Goal: Transaction & Acquisition: Purchase product/service

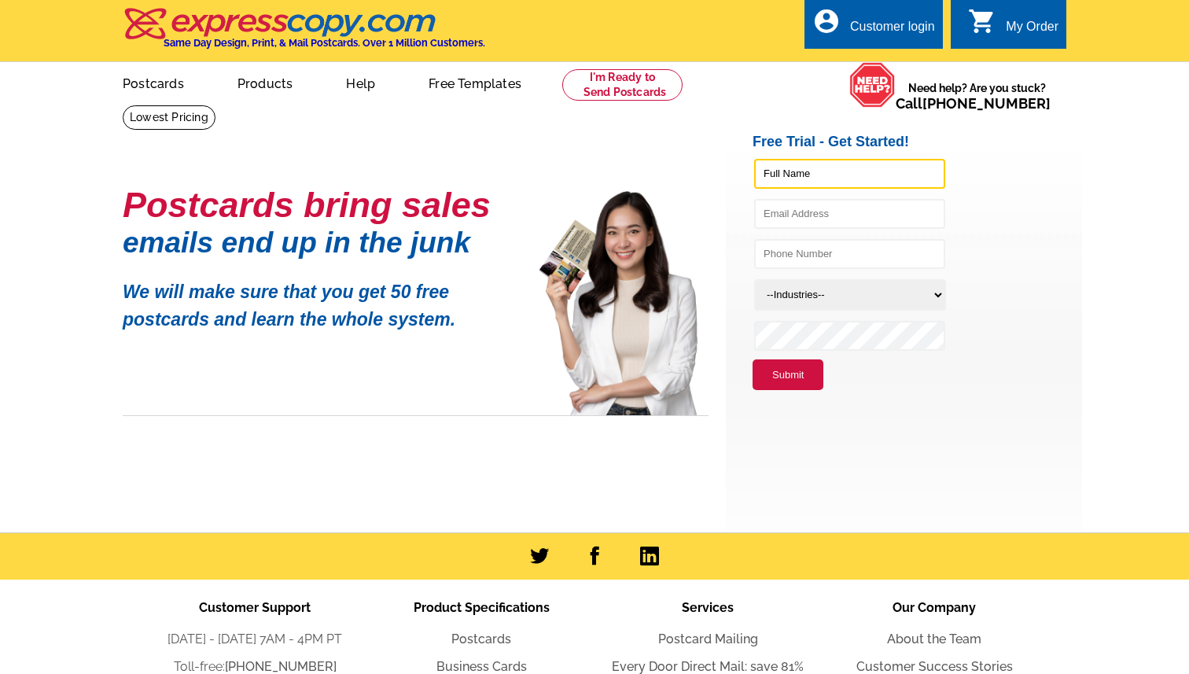
click at [817, 170] on input "text" at bounding box center [849, 174] width 191 height 30
type input "Kendall Rodesiler"
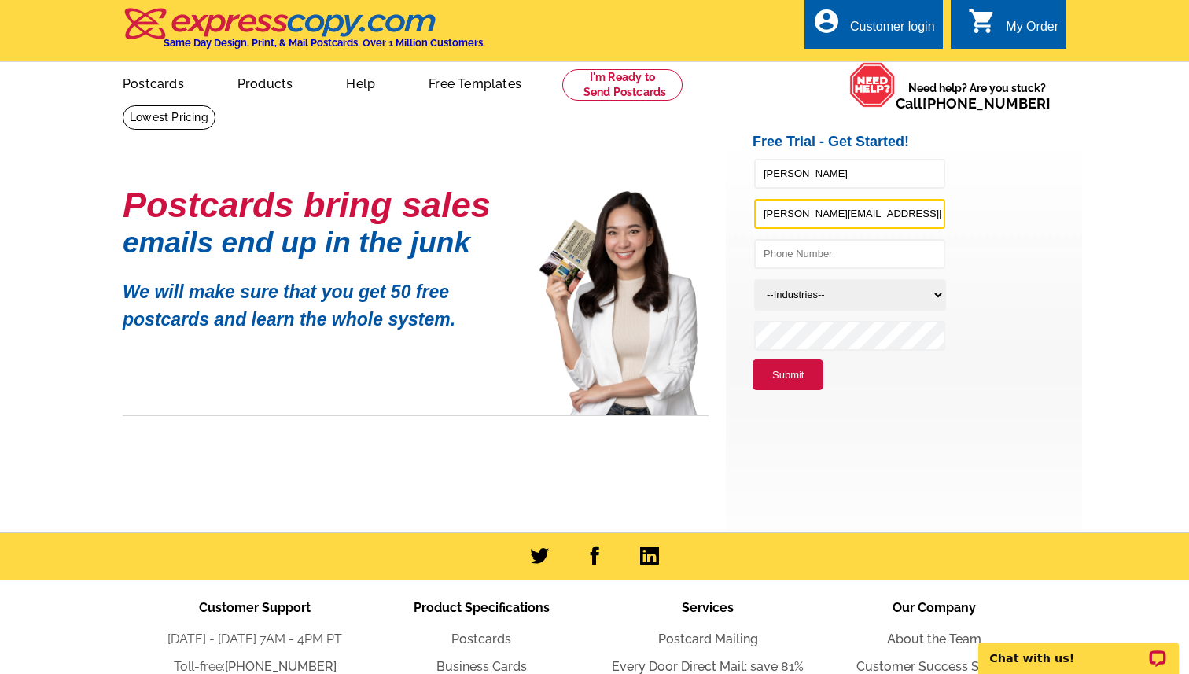
type input "KendallR@KW.com"
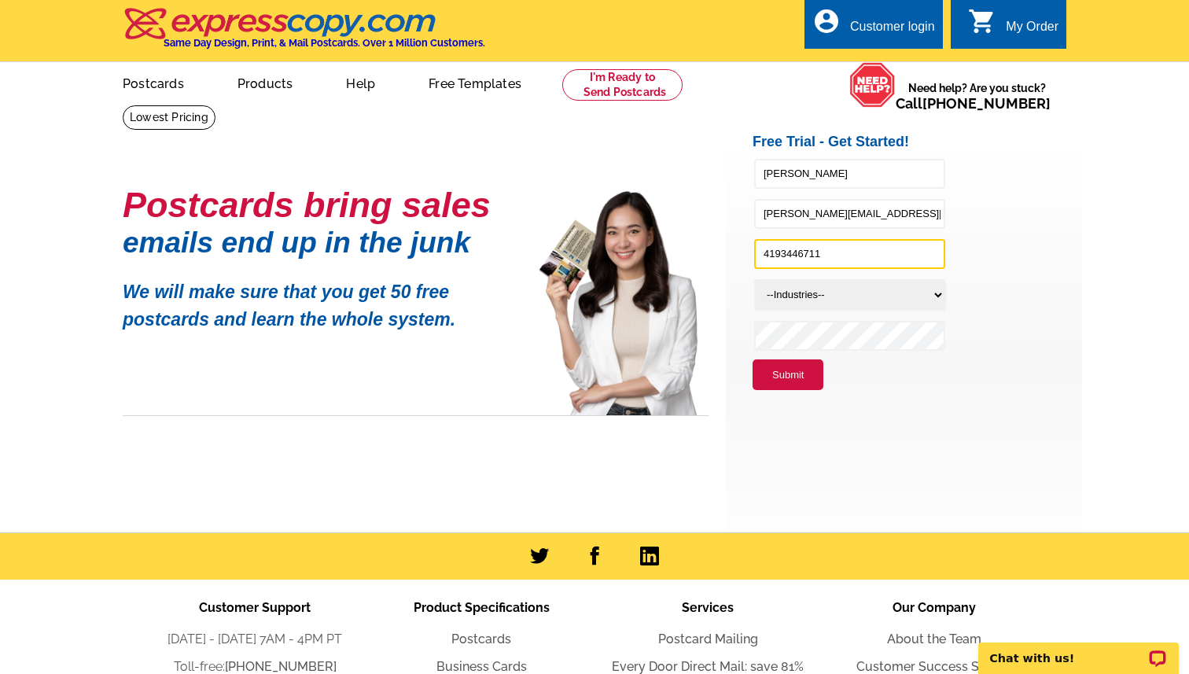
type input "4193446711"
click at [786, 297] on select "--Industries-- Residential Real Estate Accounting Agriculture Architecture Arts…" at bounding box center [850, 294] width 192 height 31
select select "785"
click at [754, 279] on select "--Industries-- Residential Real Estate Accounting Agriculture Architecture Arts…" at bounding box center [850, 294] width 192 height 31
click at [801, 386] on button "Submit" at bounding box center [788, 374] width 71 height 31
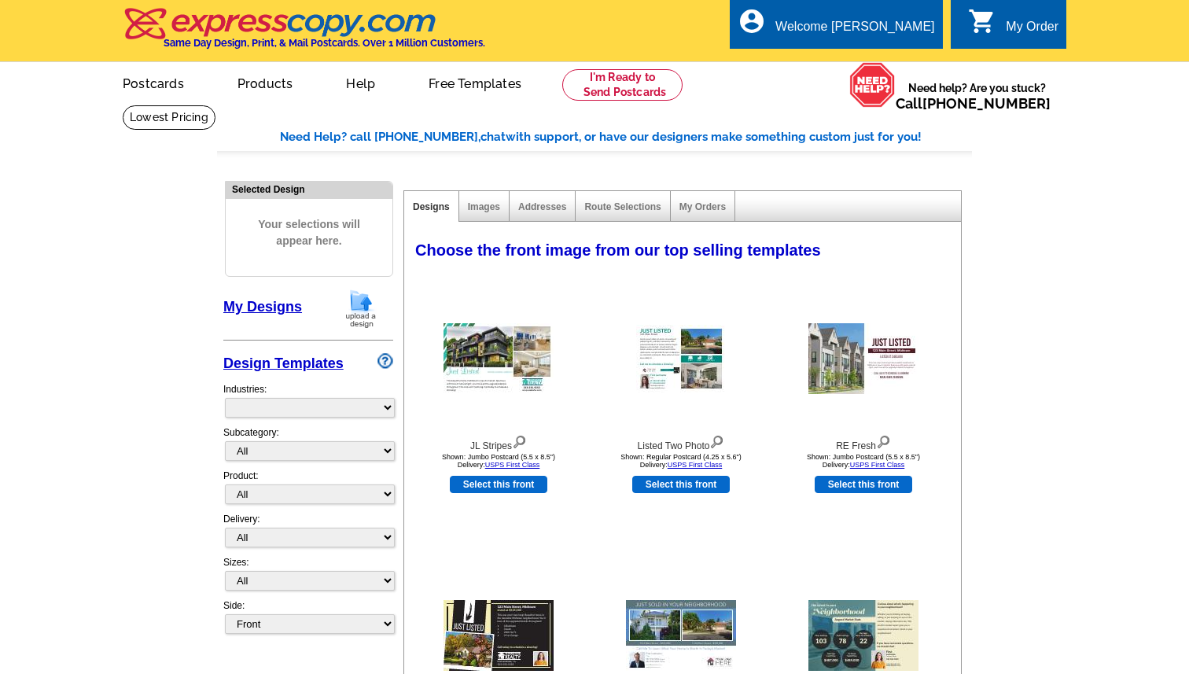
select select "785"
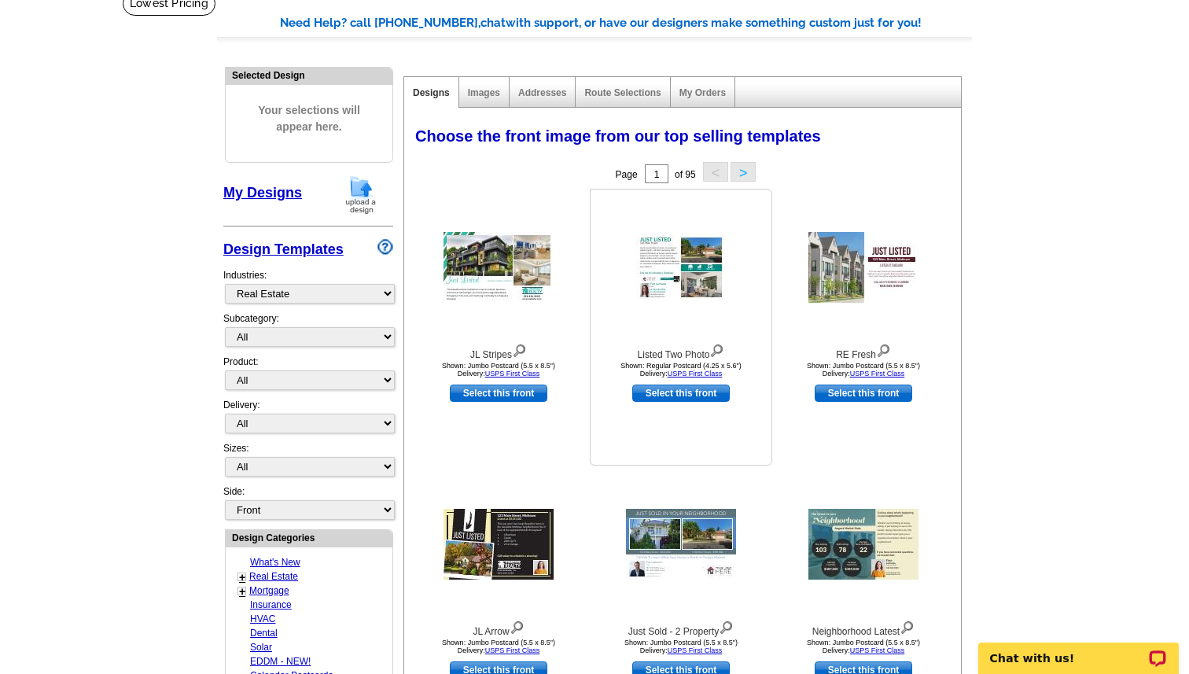
scroll to position [115, 0]
click at [484, 269] on img at bounding box center [499, 266] width 110 height 71
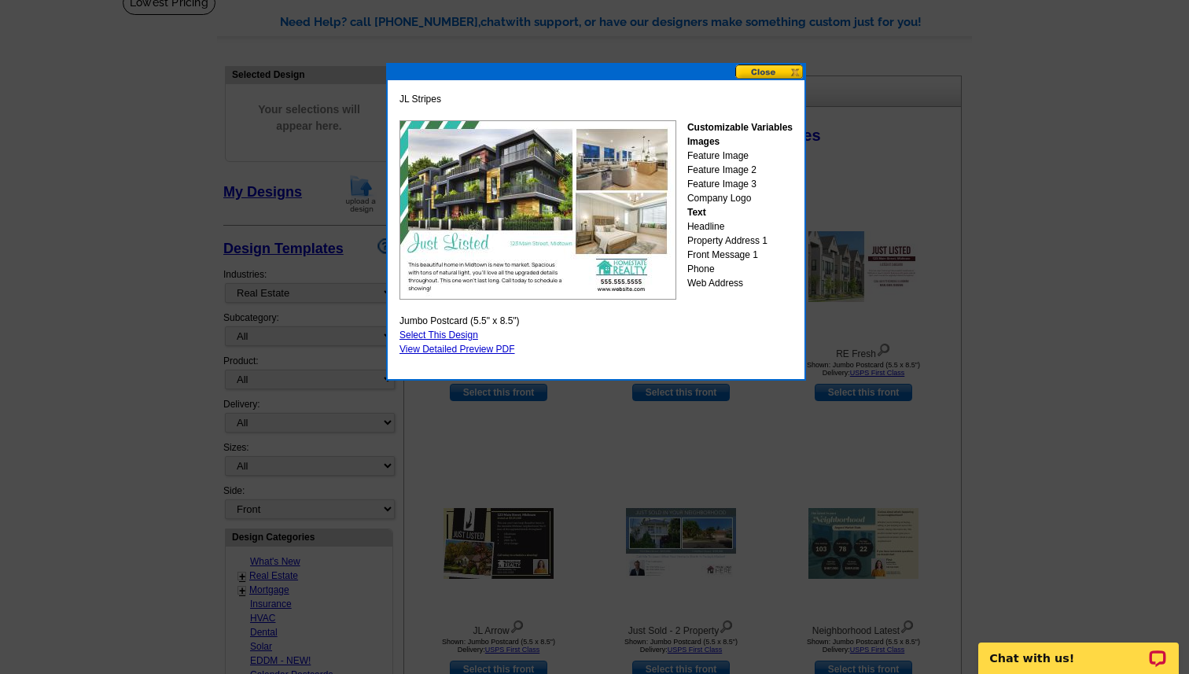
click at [424, 333] on link "Select This Design" at bounding box center [439, 335] width 79 height 11
select select "2"
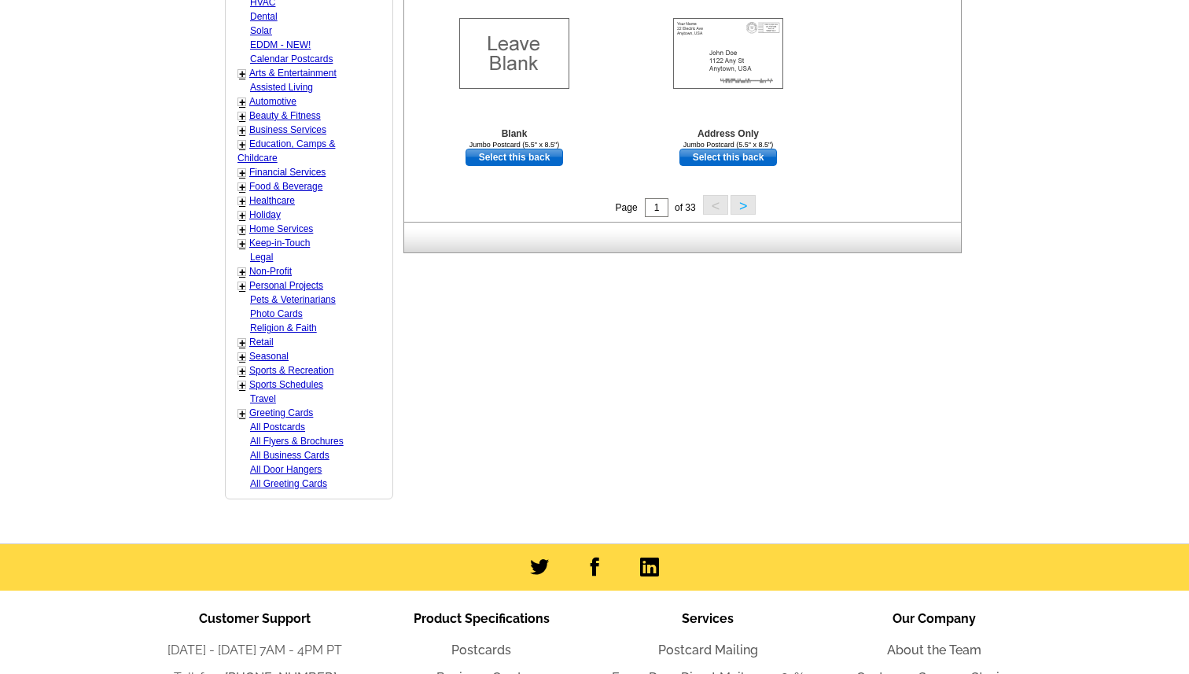
scroll to position [901, 0]
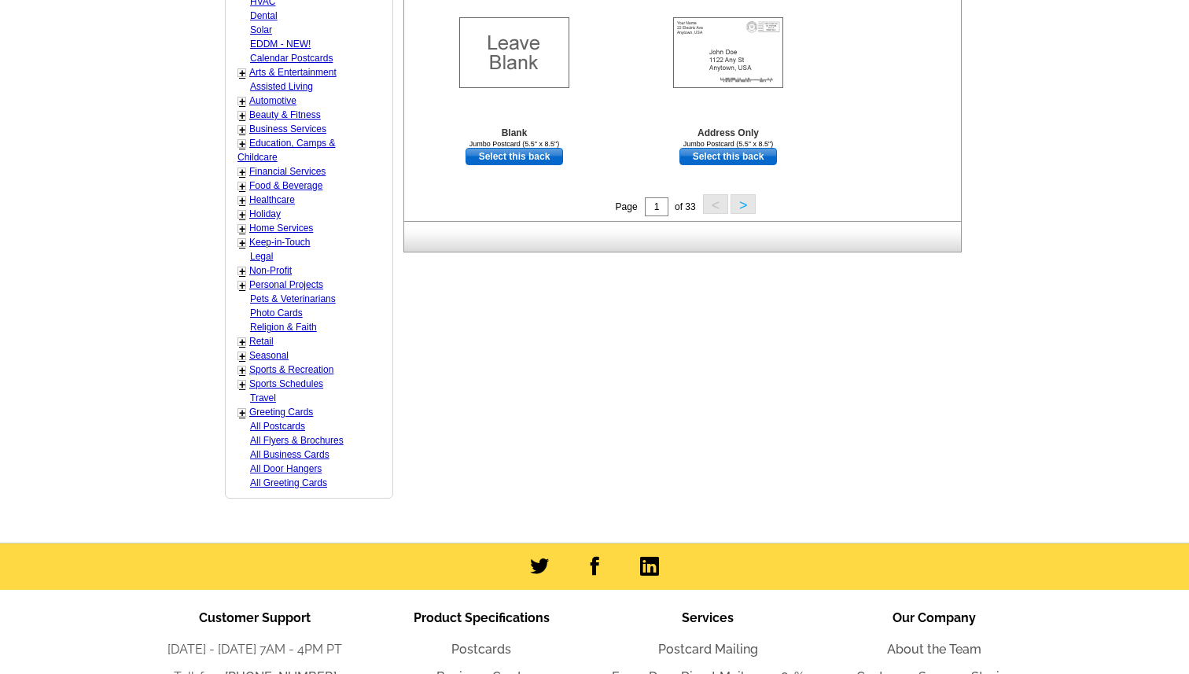
click at [740, 211] on button ">" at bounding box center [743, 204] width 25 height 20
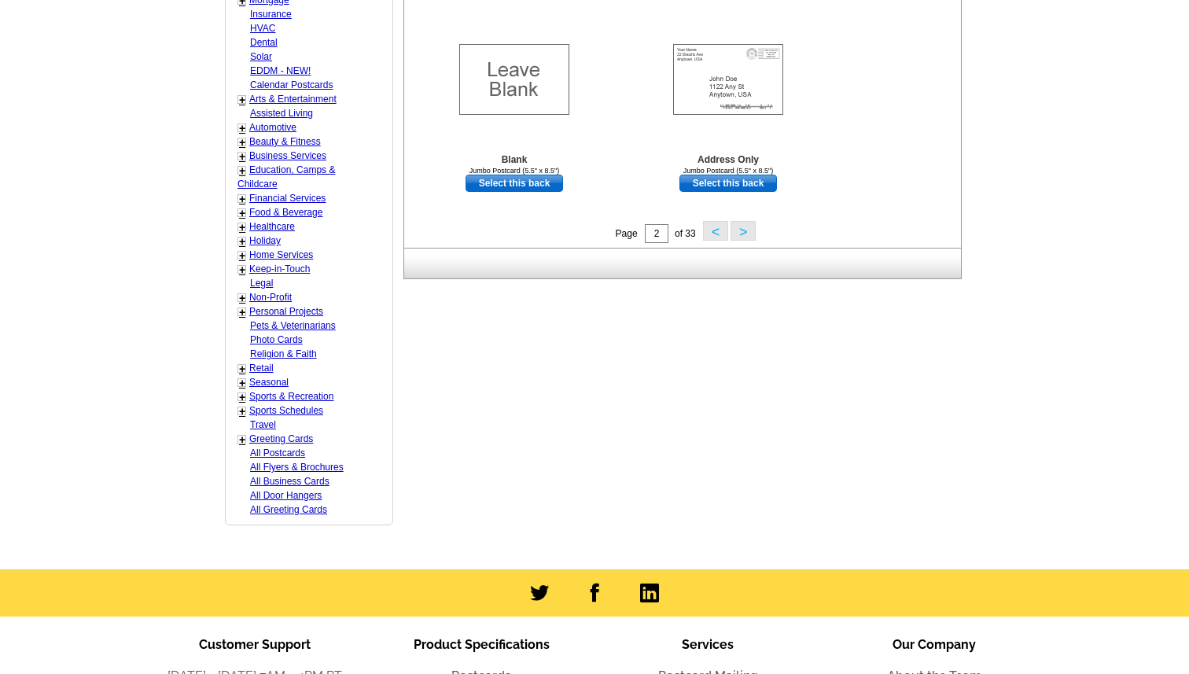
scroll to position [875, 0]
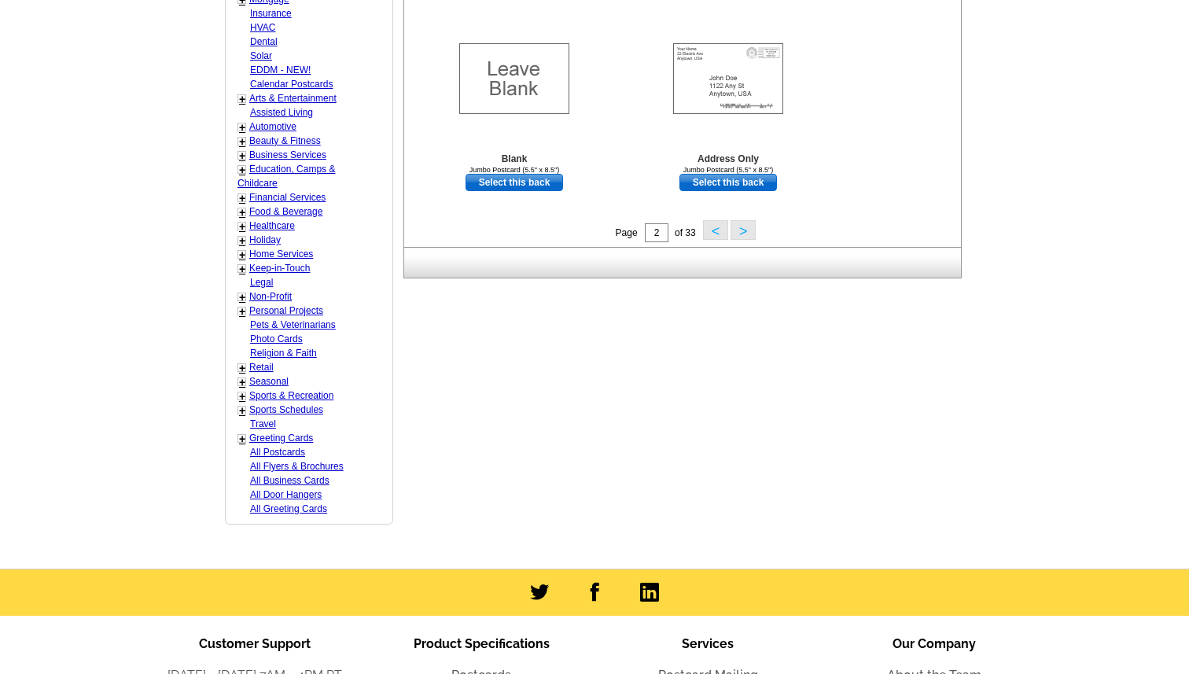
click at [742, 231] on button ">" at bounding box center [743, 230] width 25 height 20
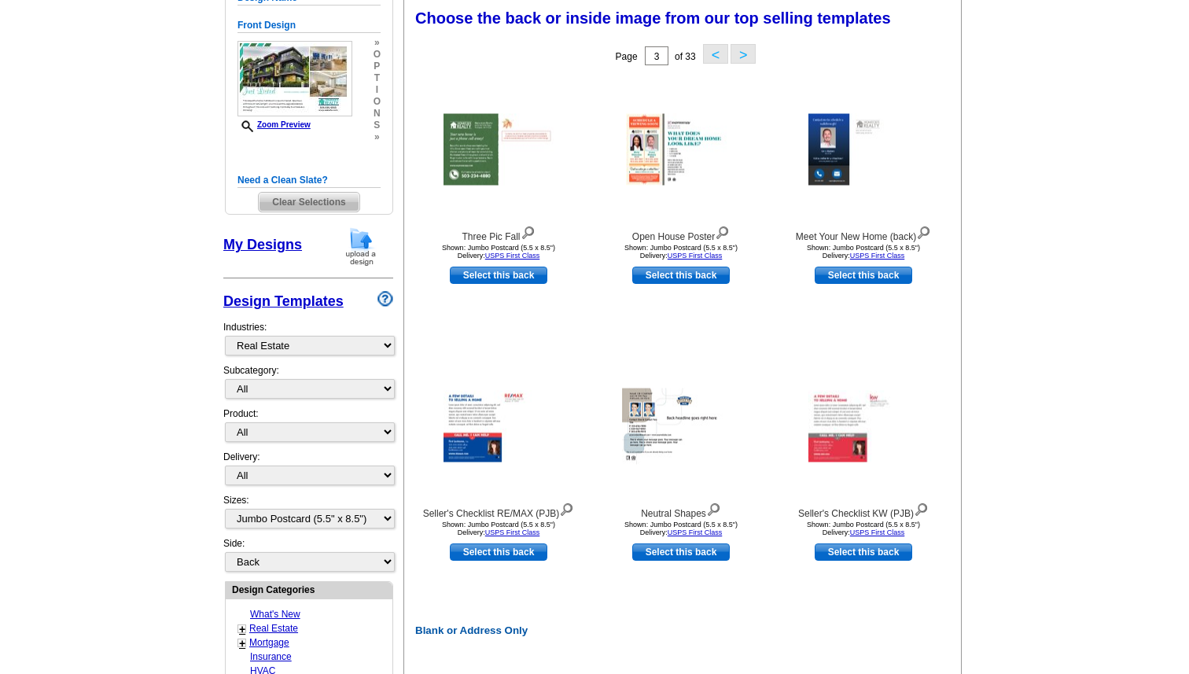
scroll to position [231, 0]
click at [656, 171] on img at bounding box center [681, 151] width 110 height 72
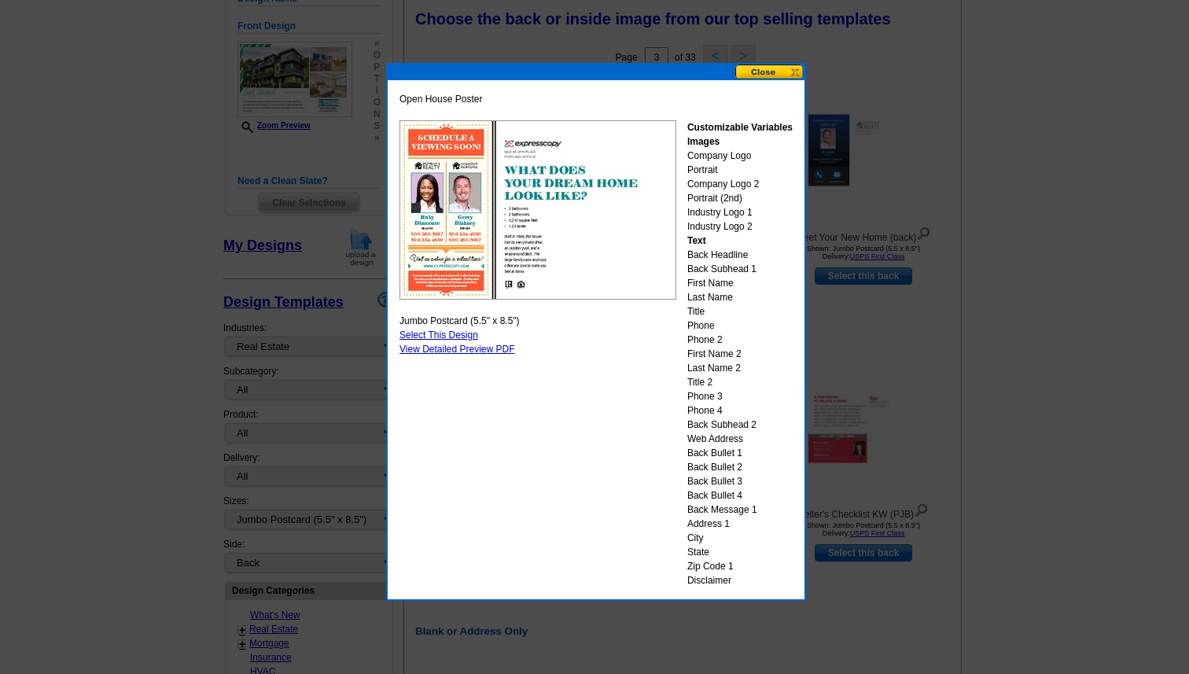
click at [447, 334] on link "Select This Design" at bounding box center [439, 335] width 79 height 11
select select "front"
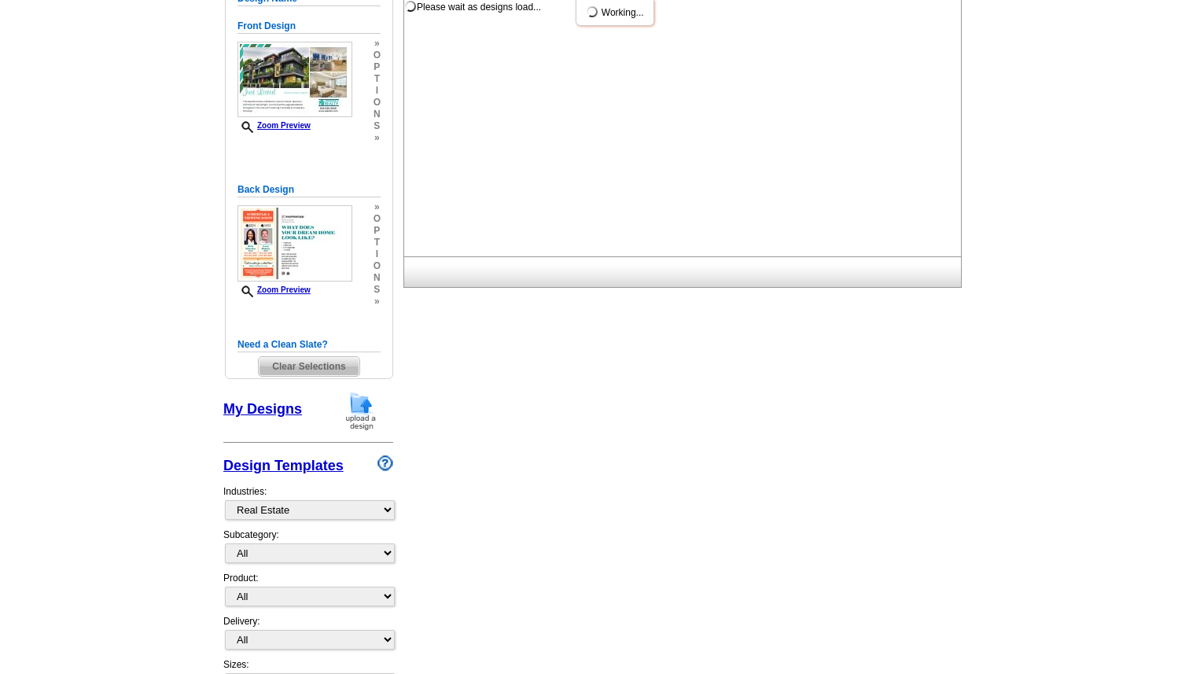
scroll to position [0, 0]
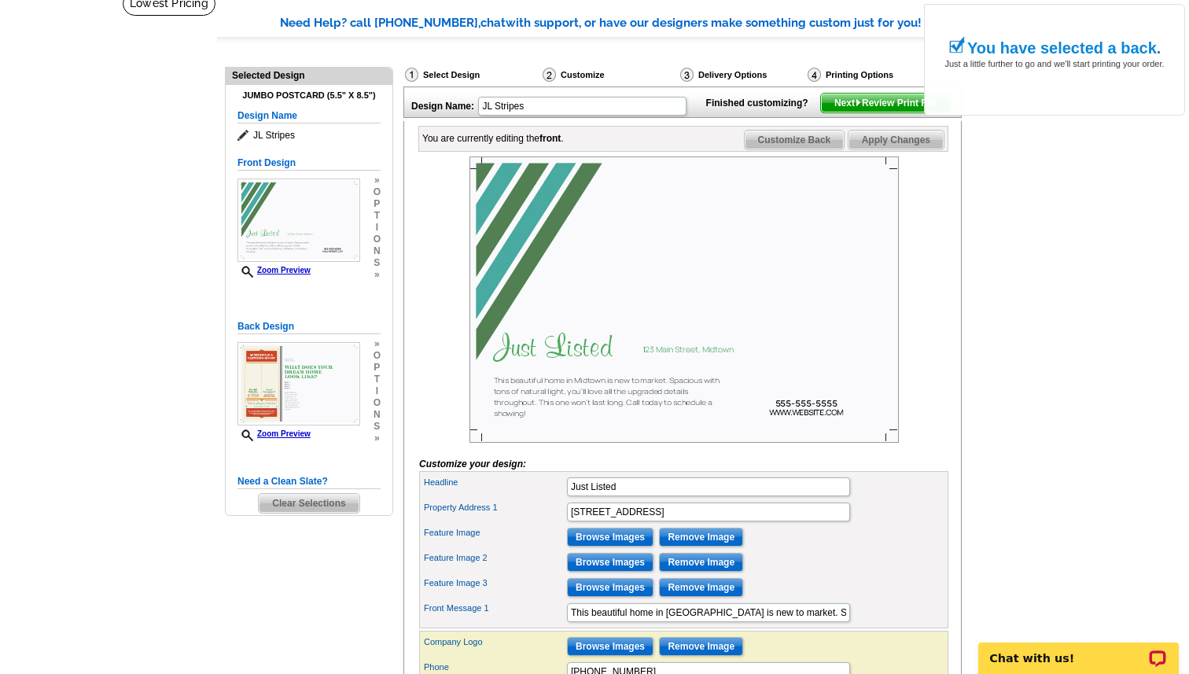
scroll to position [123, 0]
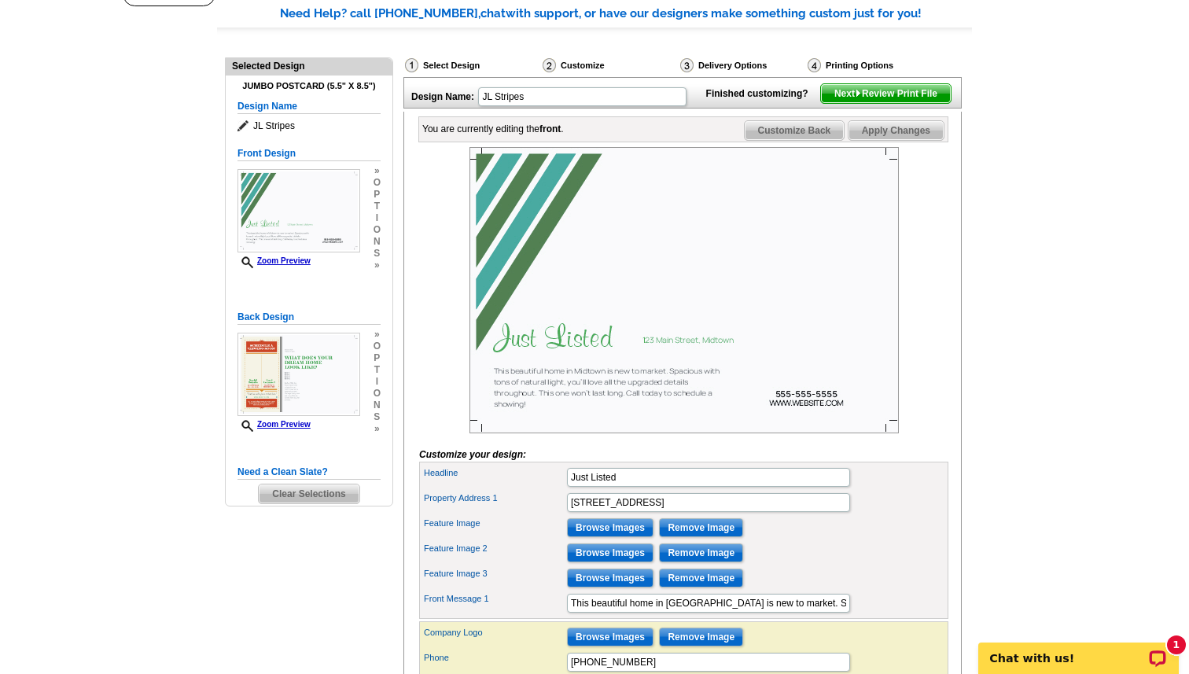
click at [506, 201] on img at bounding box center [683, 290] width 429 height 286
click at [690, 512] on input "[STREET_ADDRESS]" at bounding box center [708, 502] width 283 height 19
type input "[STREET_ADDRESS]"
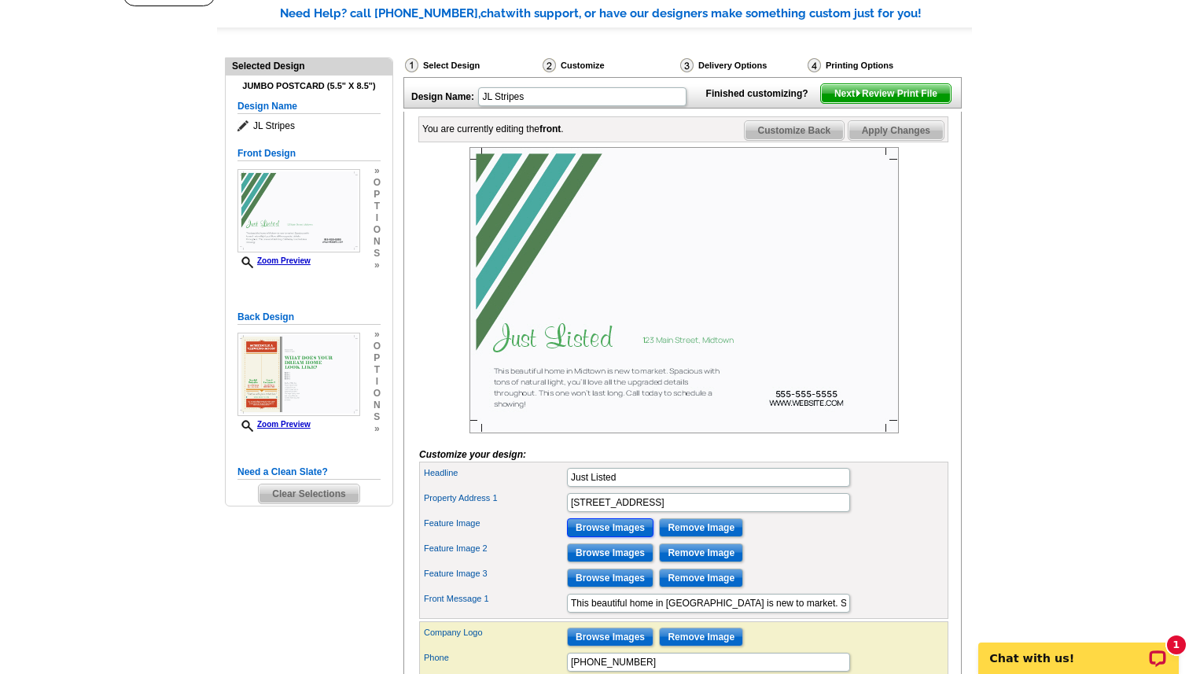
click at [611, 537] on input "Browse Images" at bounding box center [610, 527] width 87 height 19
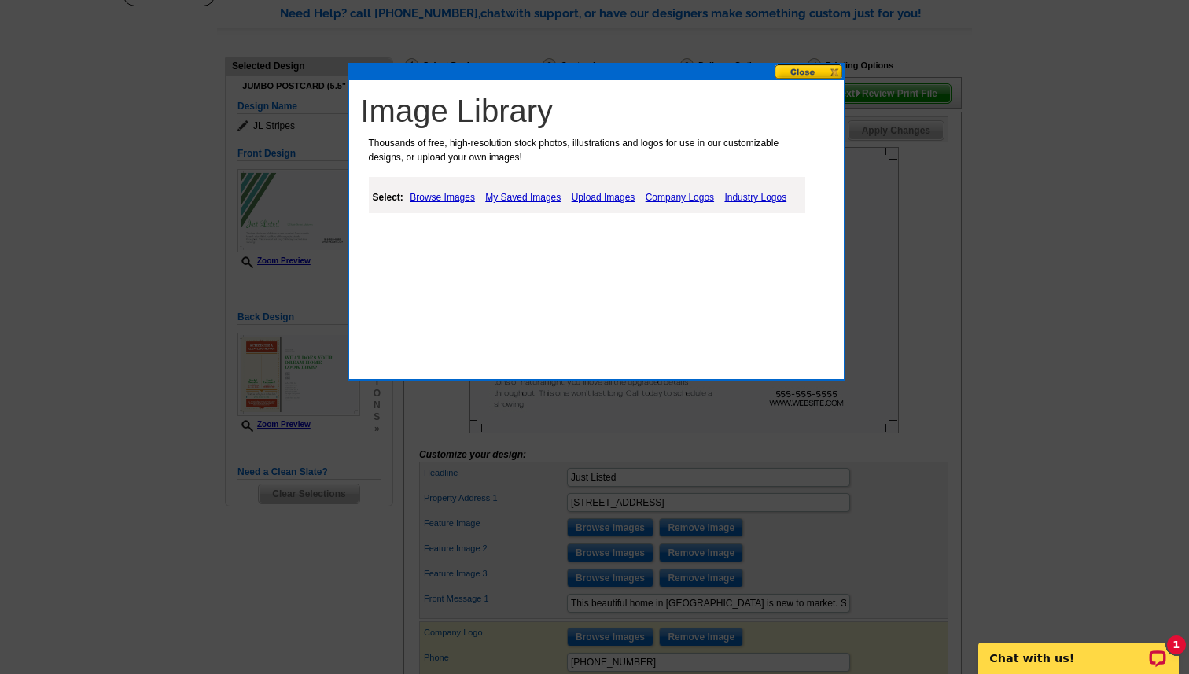
click at [457, 198] on link "Browse Images" at bounding box center [442, 197] width 73 height 19
click at [632, 197] on link "Upload Images" at bounding box center [604, 197] width 72 height 19
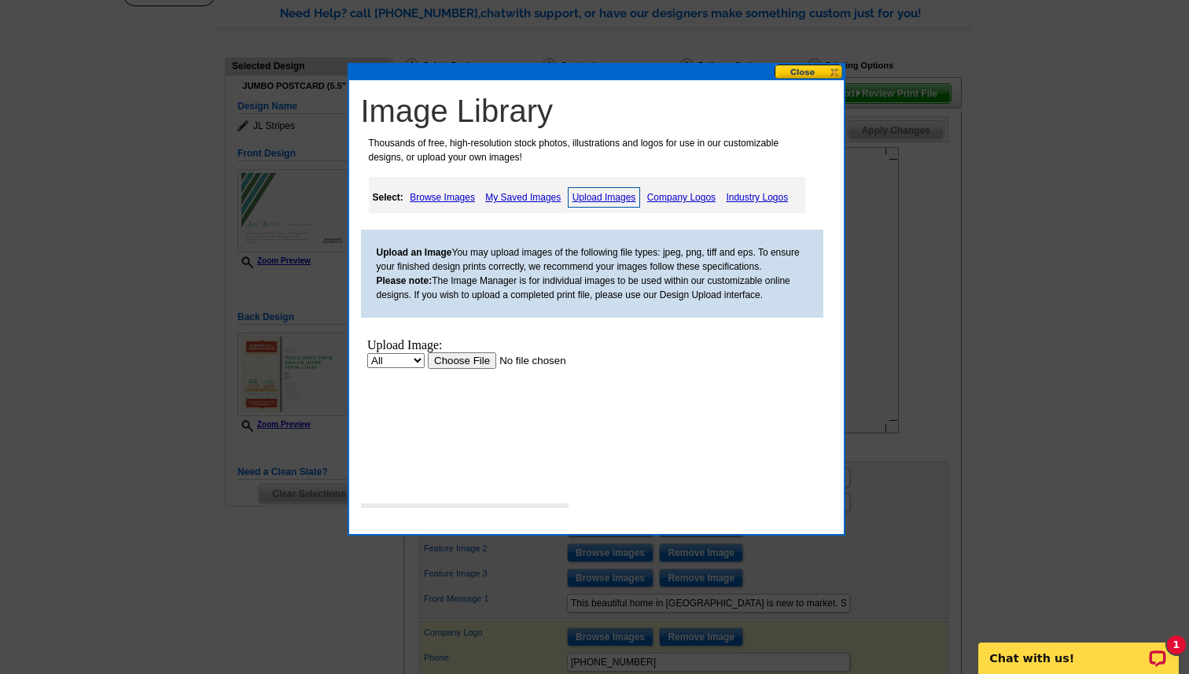
click at [455, 361] on input "file" at bounding box center [526, 360] width 199 height 17
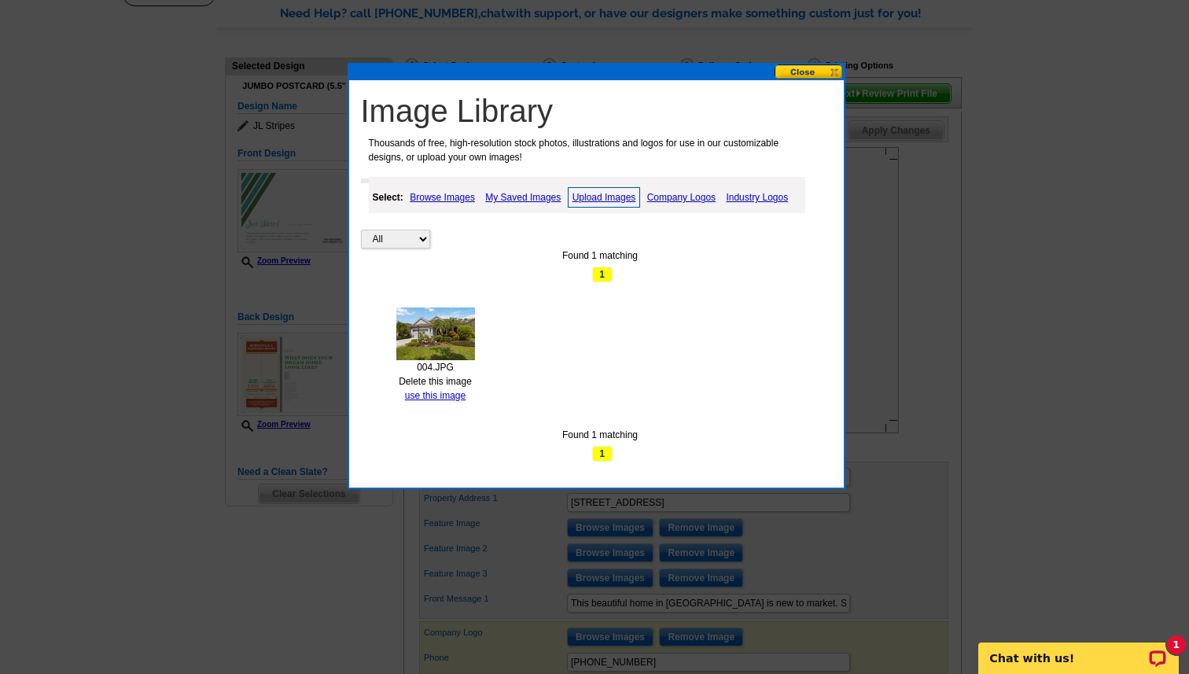
click at [687, 198] on link "Company Logos" at bounding box center [681, 197] width 76 height 19
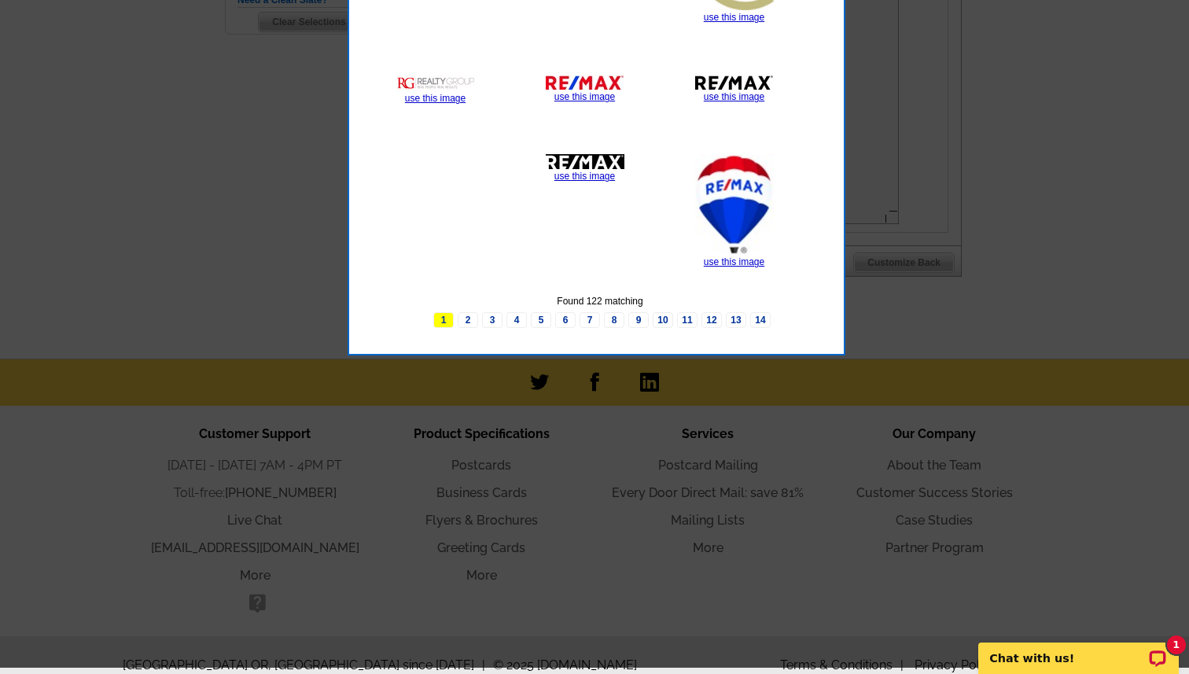
scroll to position [608, 0]
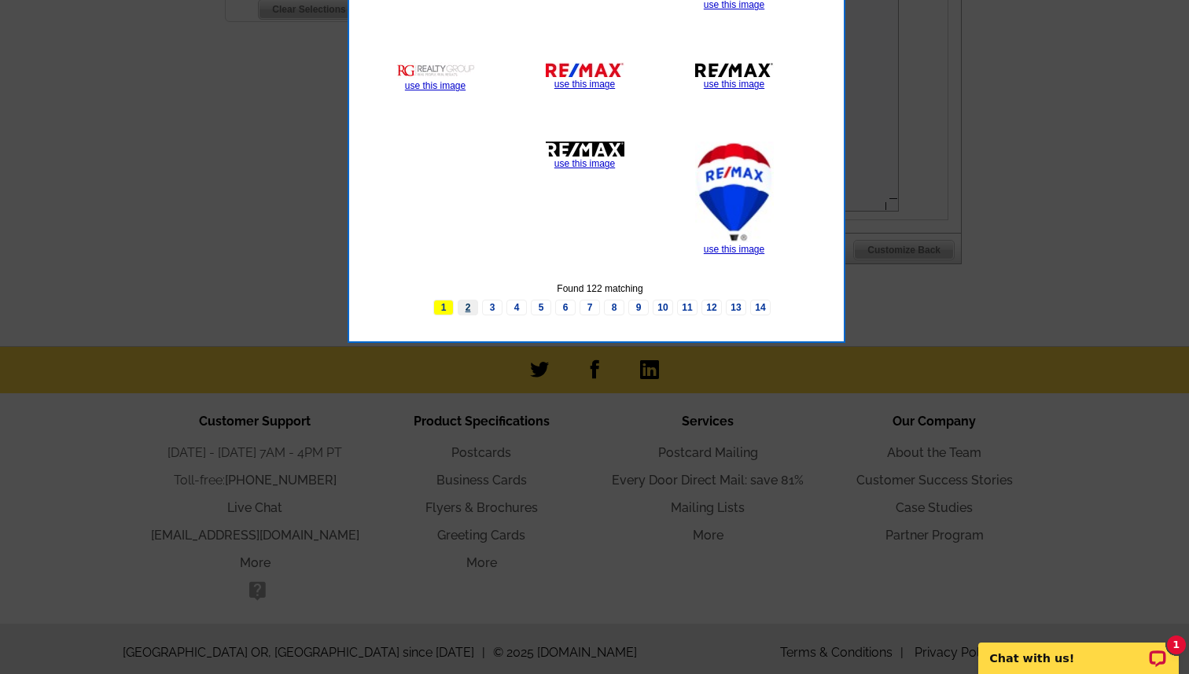
click at [469, 310] on link "2" at bounding box center [468, 308] width 20 height 16
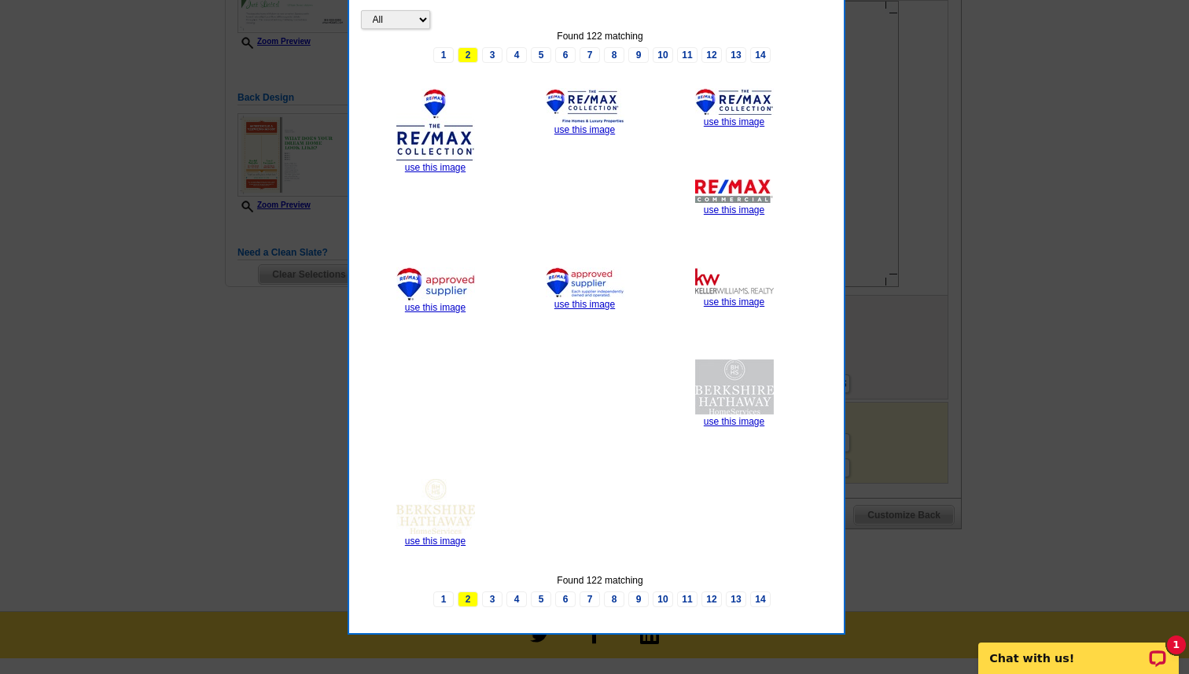
scroll to position [339, 0]
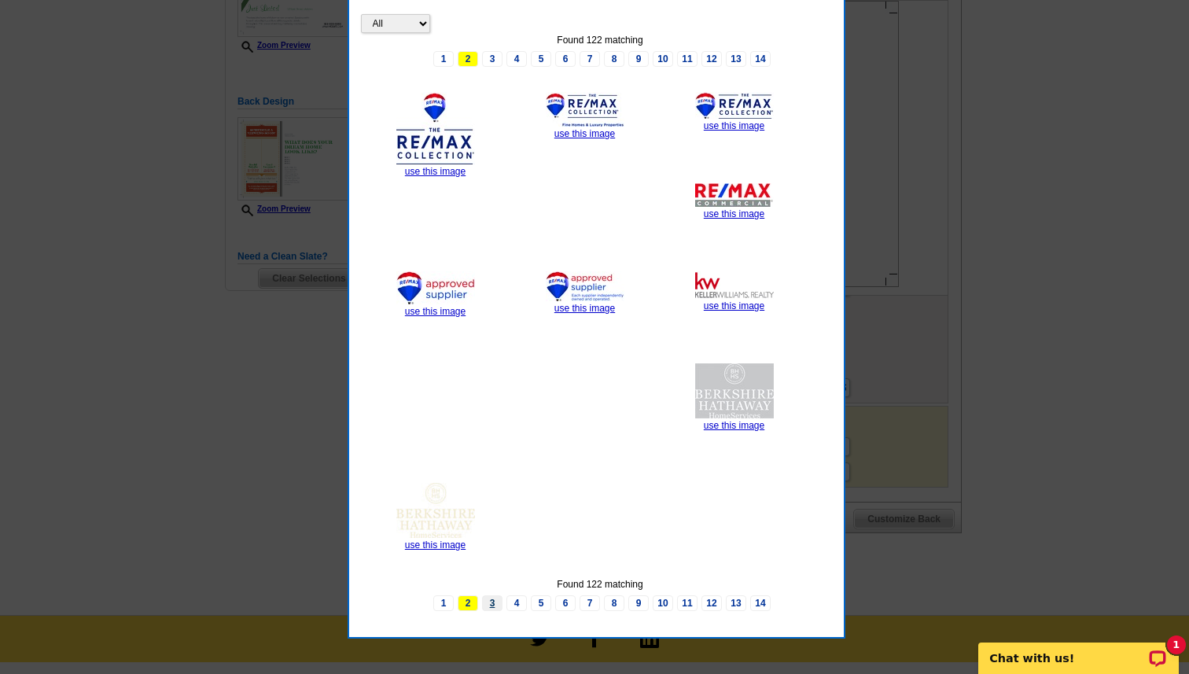
click at [495, 598] on link "3" at bounding box center [492, 603] width 20 height 16
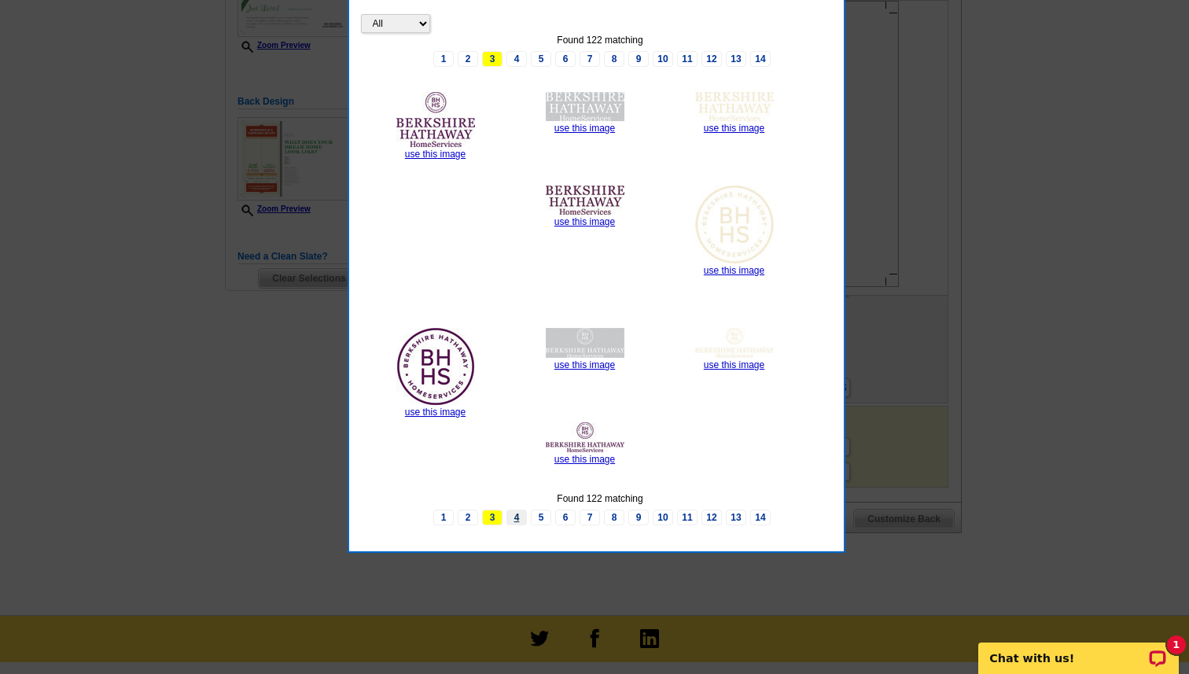
click at [517, 519] on link "4" at bounding box center [516, 518] width 20 height 16
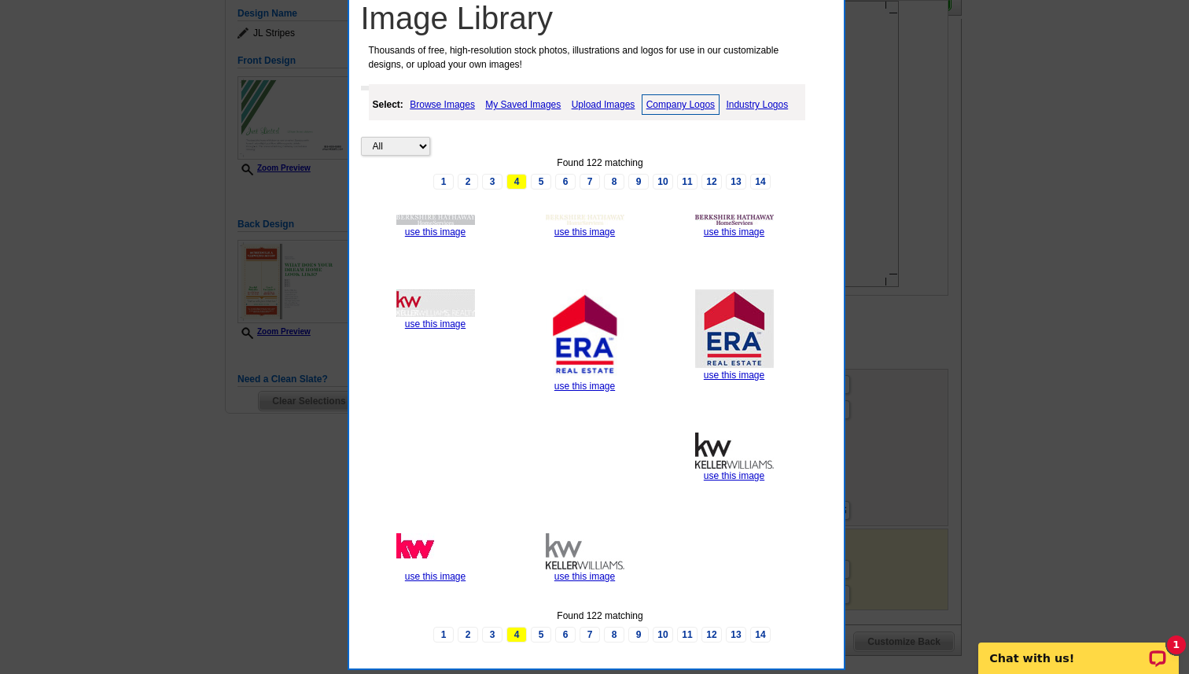
scroll to position [0, 0]
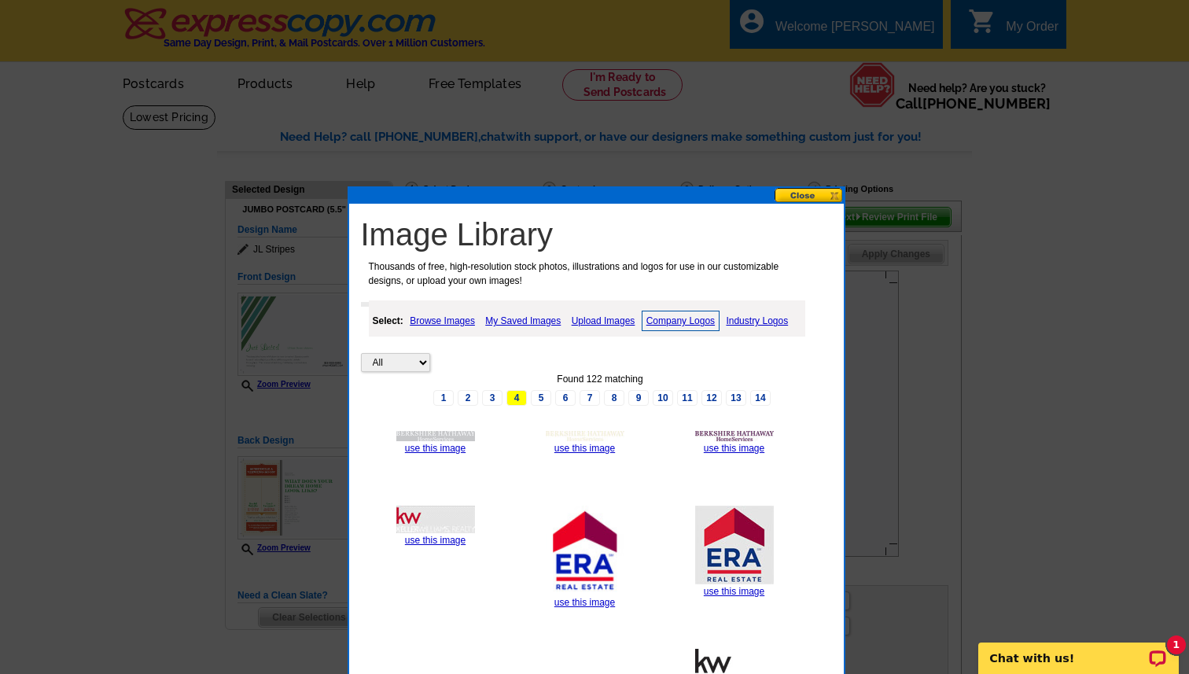
click at [608, 318] on link "Upload Images" at bounding box center [604, 320] width 72 height 19
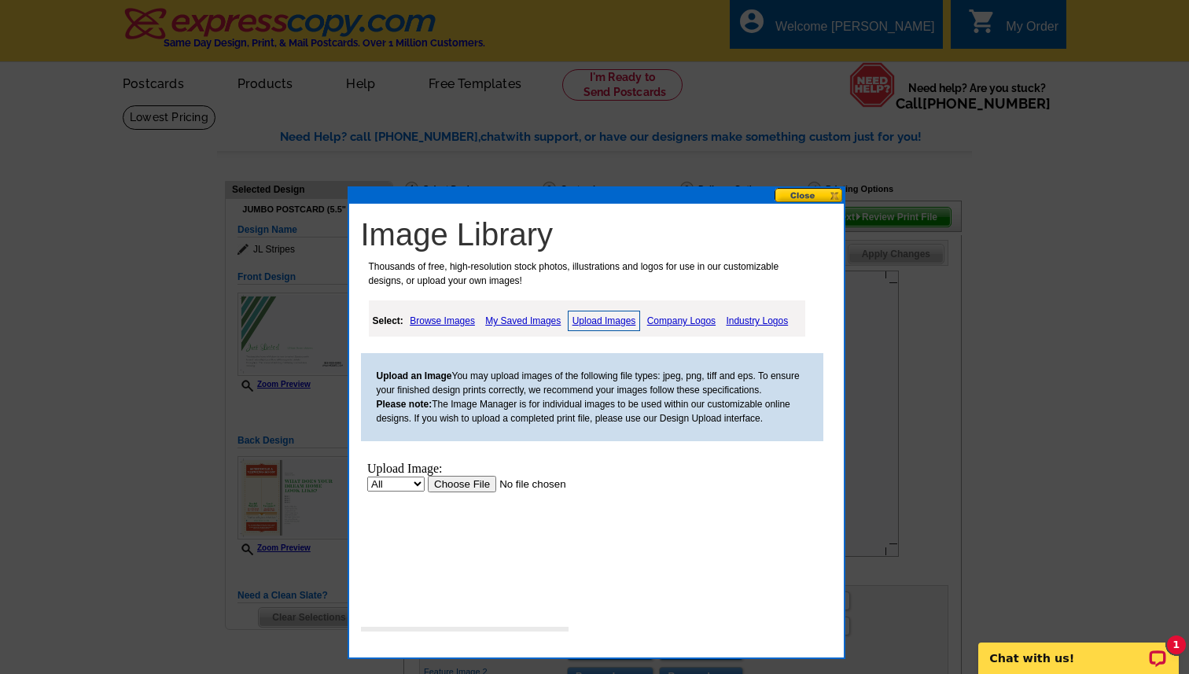
click at [457, 483] on input "file" at bounding box center [526, 484] width 199 height 17
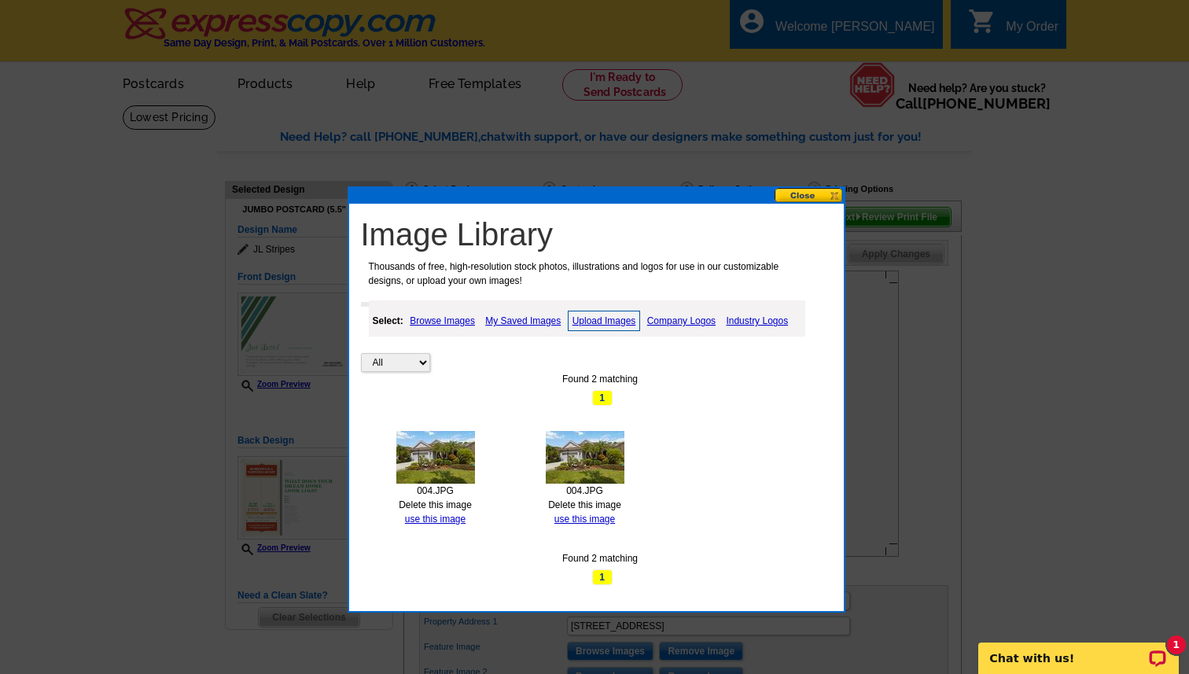
click at [451, 459] on img at bounding box center [435, 457] width 79 height 53
click at [435, 517] on link "use this image" at bounding box center [435, 519] width 61 height 11
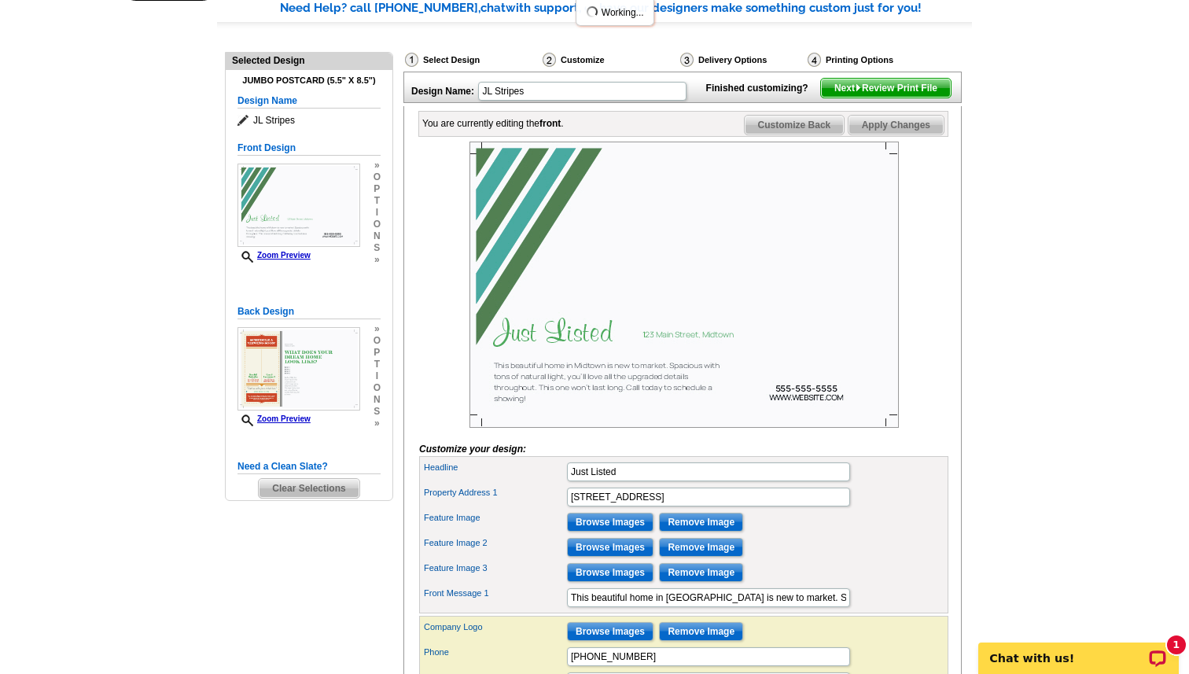
scroll to position [135, 0]
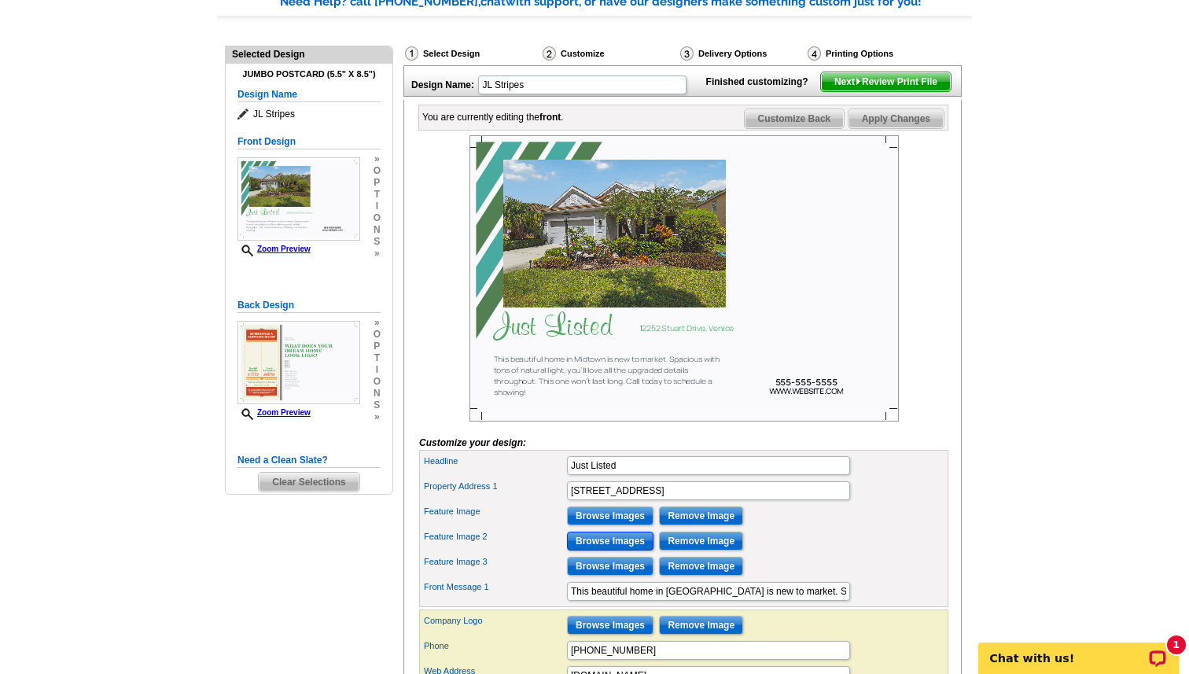
click at [581, 551] on input "Browse Images" at bounding box center [610, 541] width 87 height 19
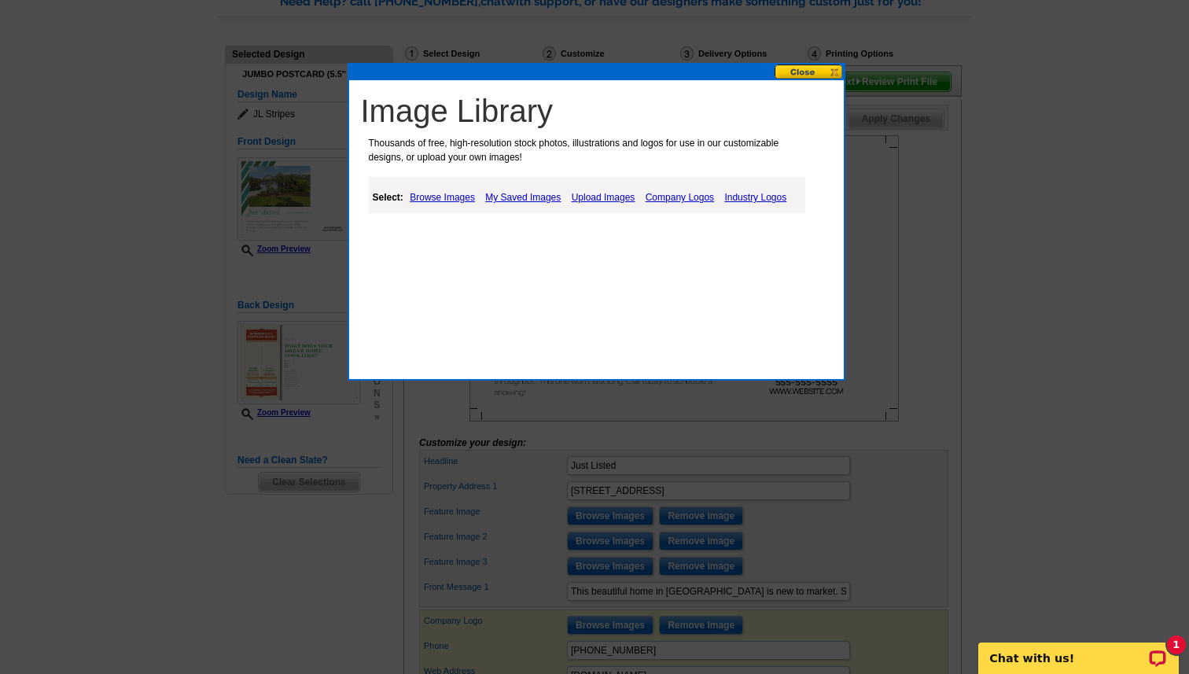
click at [609, 198] on link "Upload Images" at bounding box center [604, 197] width 72 height 19
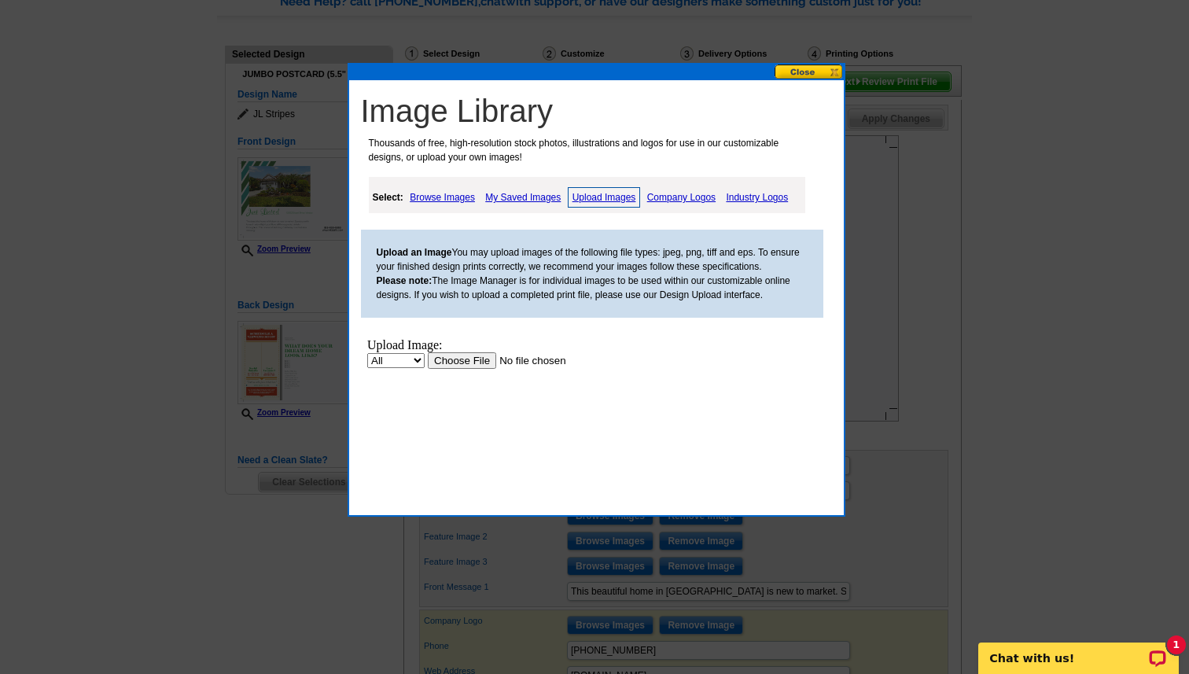
scroll to position [0, 0]
click at [475, 360] on input "file" at bounding box center [526, 360] width 199 height 17
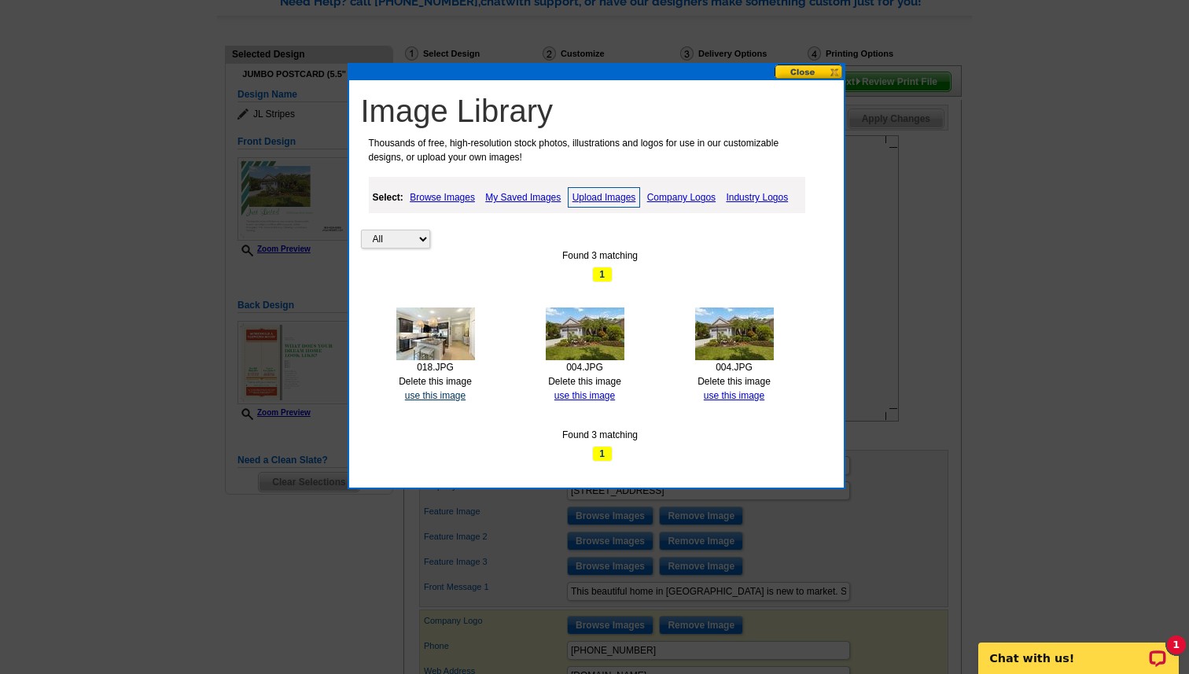
click at [433, 396] on link "use this image" at bounding box center [435, 395] width 61 height 11
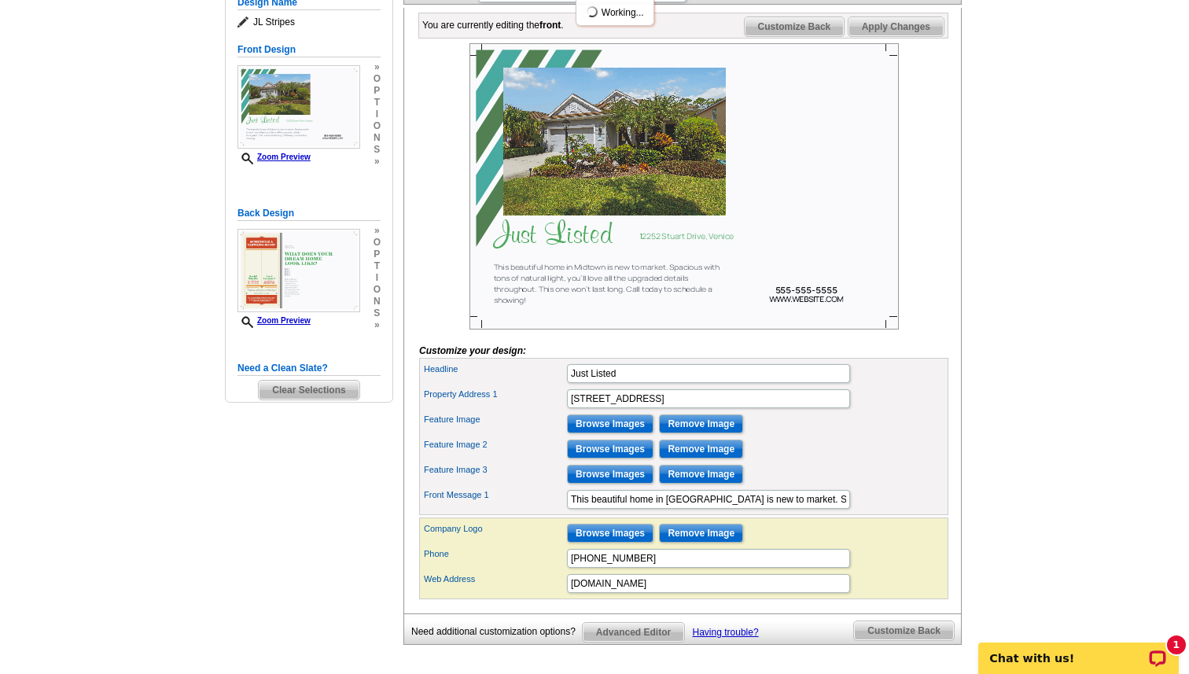
scroll to position [230, 0]
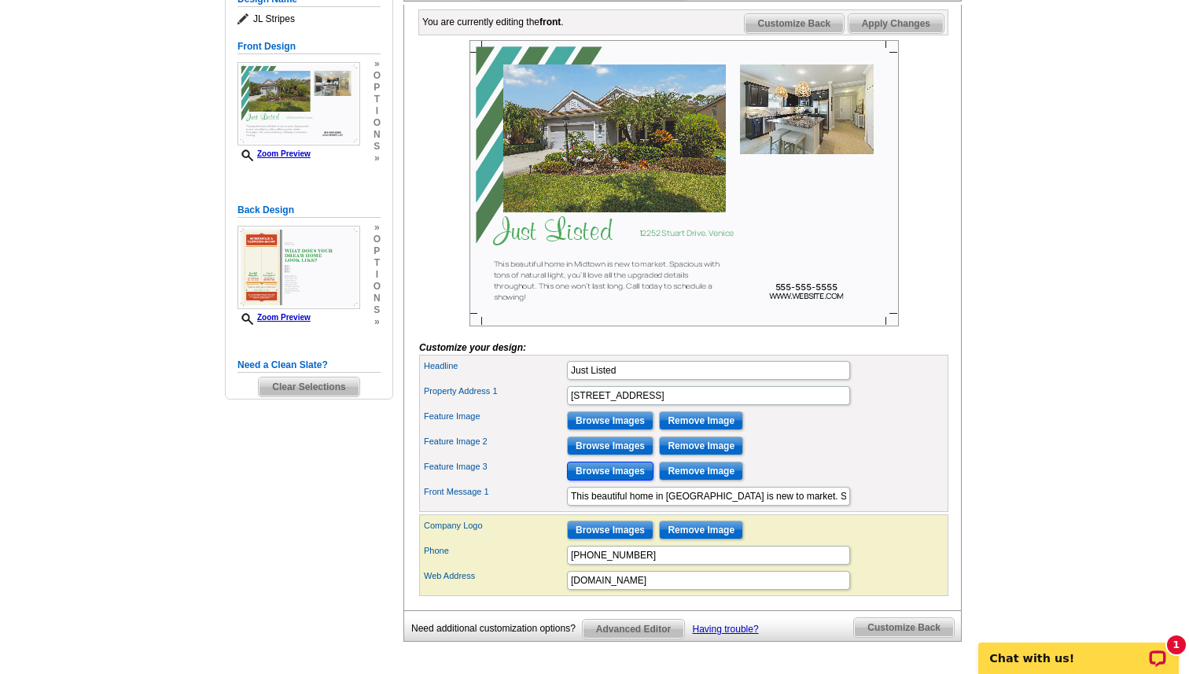
click at [616, 481] on input "Browse Images" at bounding box center [610, 471] width 87 height 19
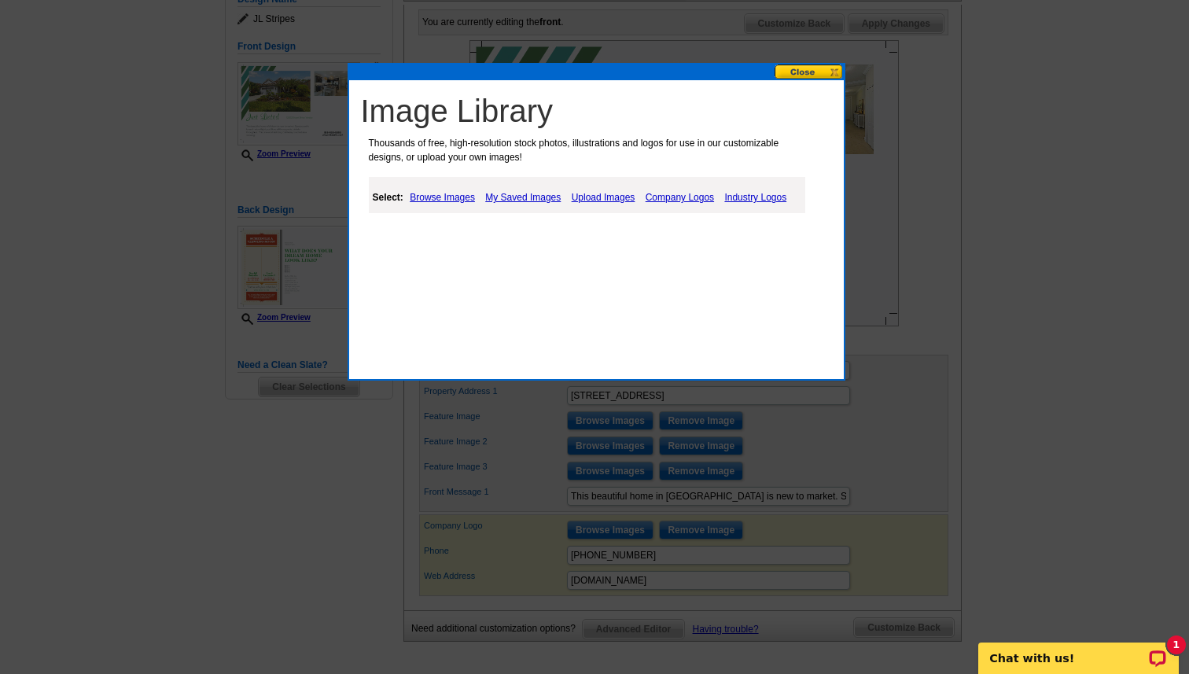
click at [599, 201] on link "Upload Images" at bounding box center [604, 197] width 72 height 19
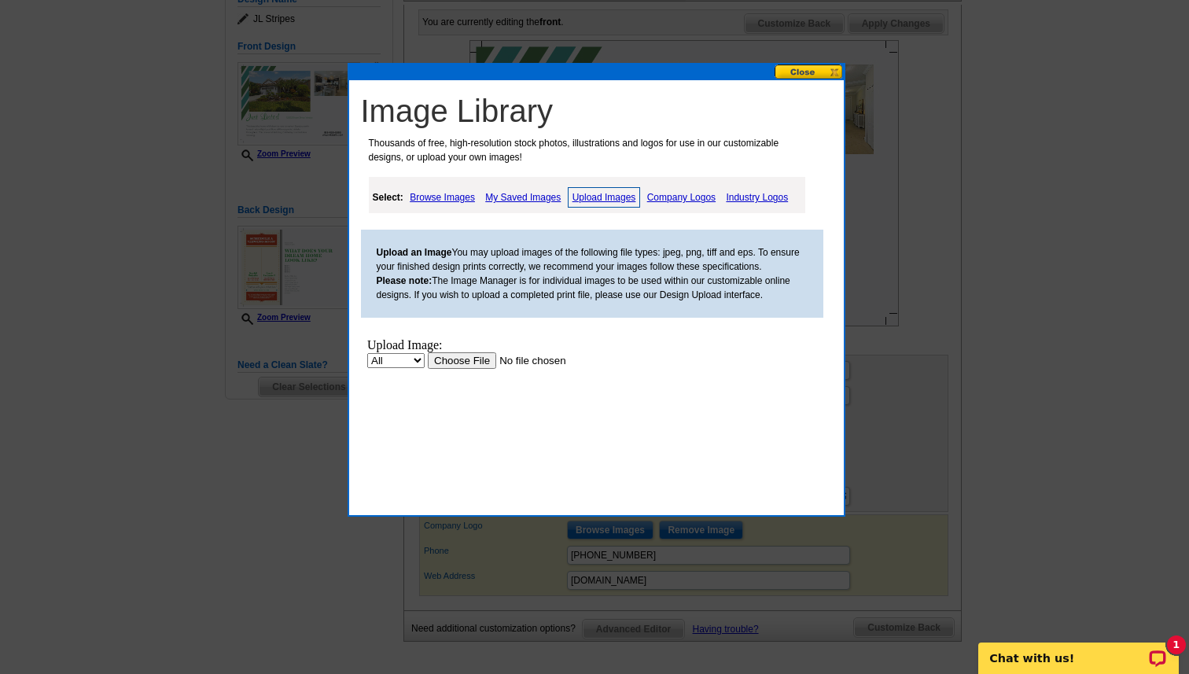
scroll to position [0, 0]
click at [463, 364] on input "file" at bounding box center [526, 360] width 199 height 17
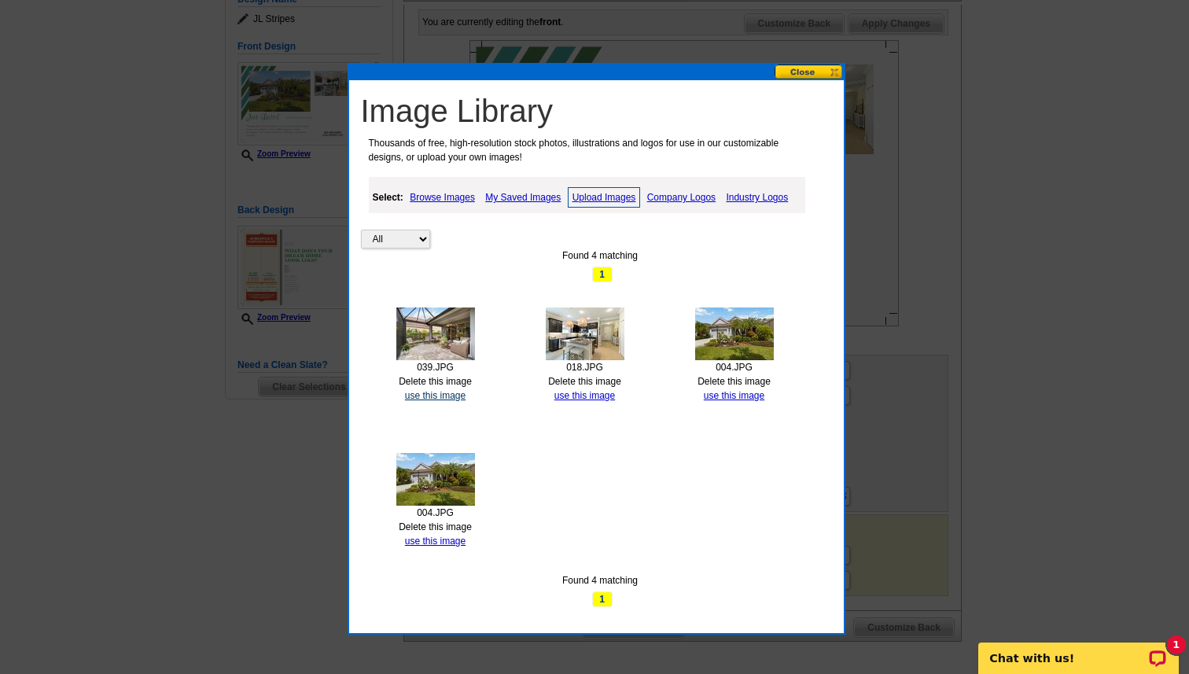
click at [455, 399] on link "use this image" at bounding box center [435, 395] width 61 height 11
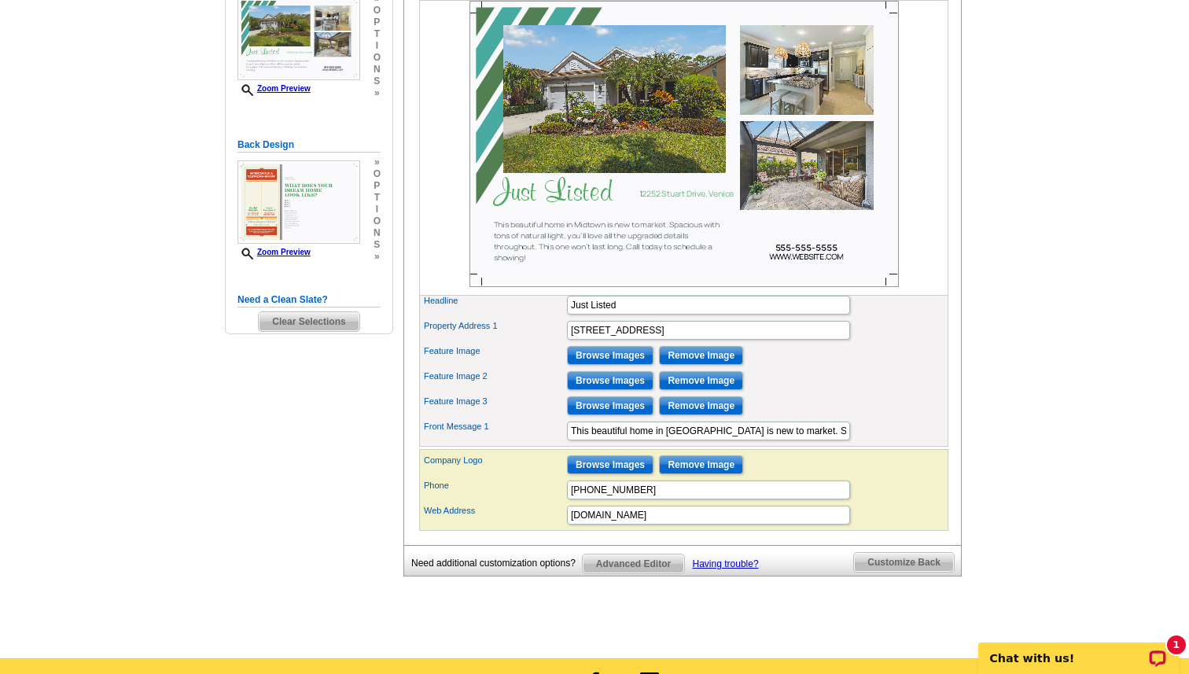
scroll to position [293, 0]
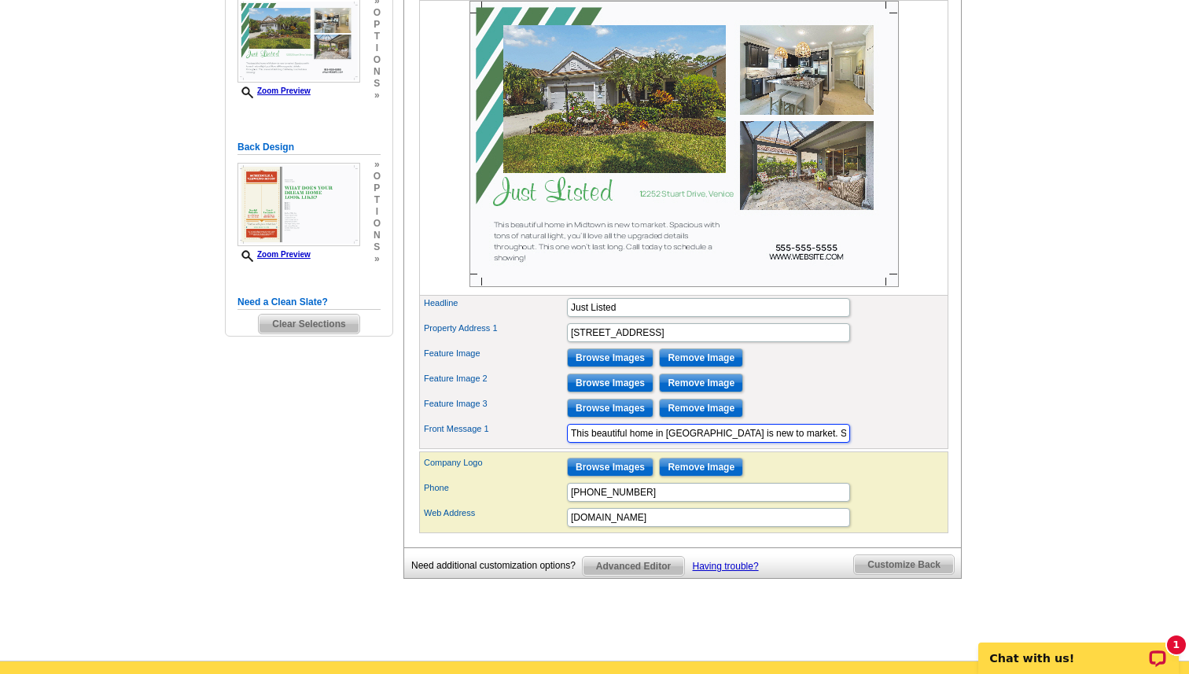
click at [681, 443] on input "This beautiful home in Midtown is new to market. Spacious with tons of natural …" at bounding box center [708, 433] width 283 height 19
type input "N"
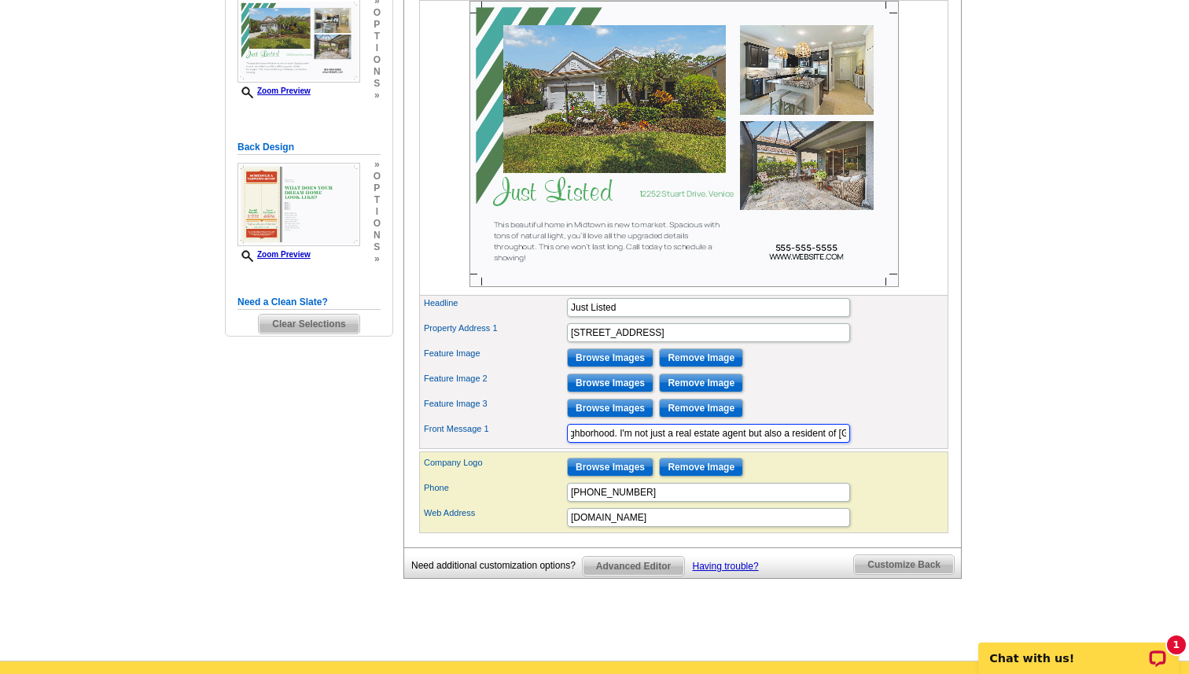
type input "Hello Neighbors! Help me find the perfect new addition to the Grand Palm neighb…"
click at [583, 477] on input "Browse Images" at bounding box center [610, 467] width 87 height 19
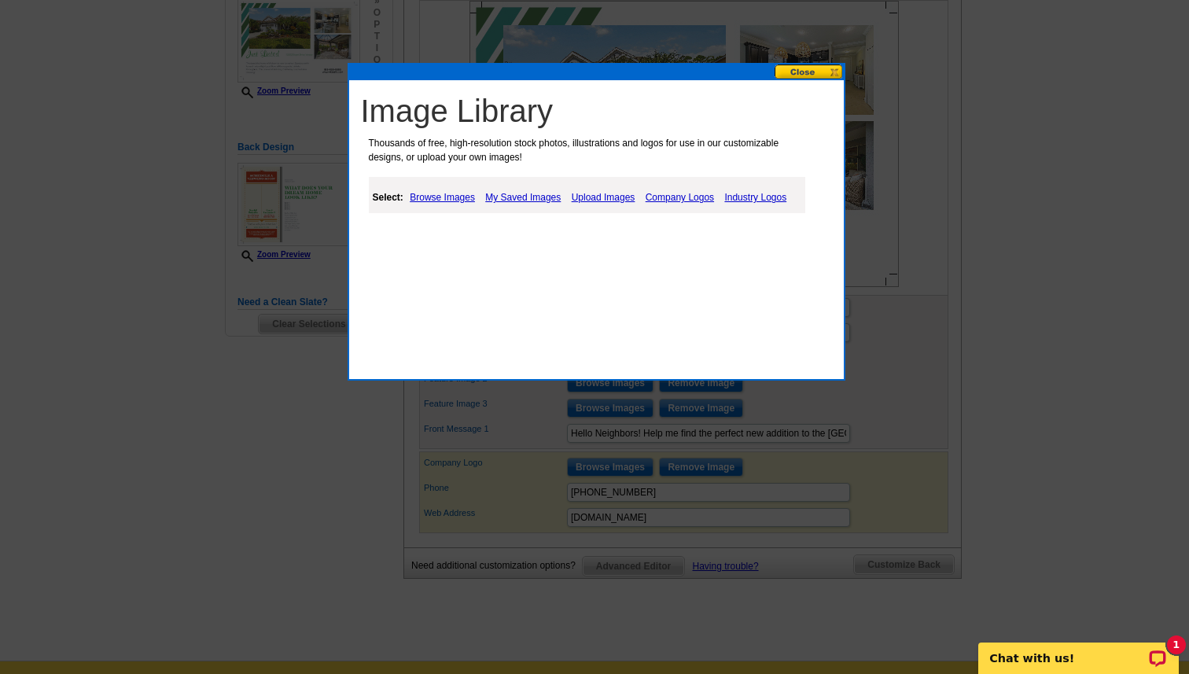
click at [590, 195] on link "Upload Images" at bounding box center [604, 197] width 72 height 19
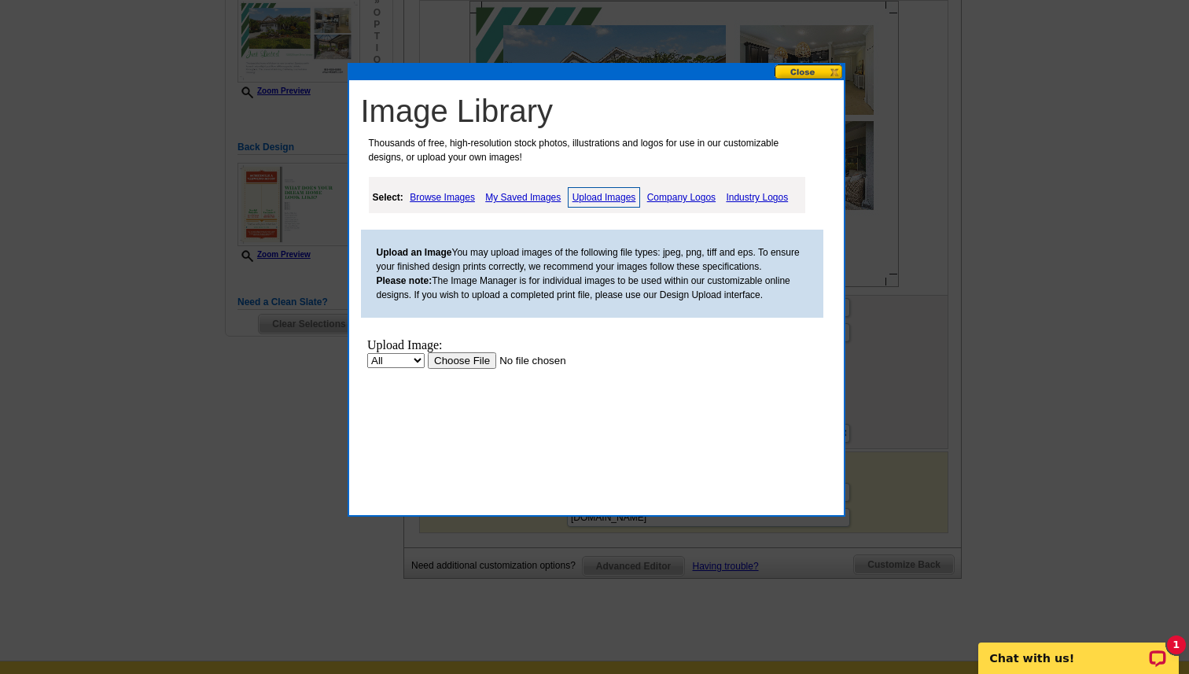
click at [464, 361] on input "file" at bounding box center [526, 360] width 199 height 17
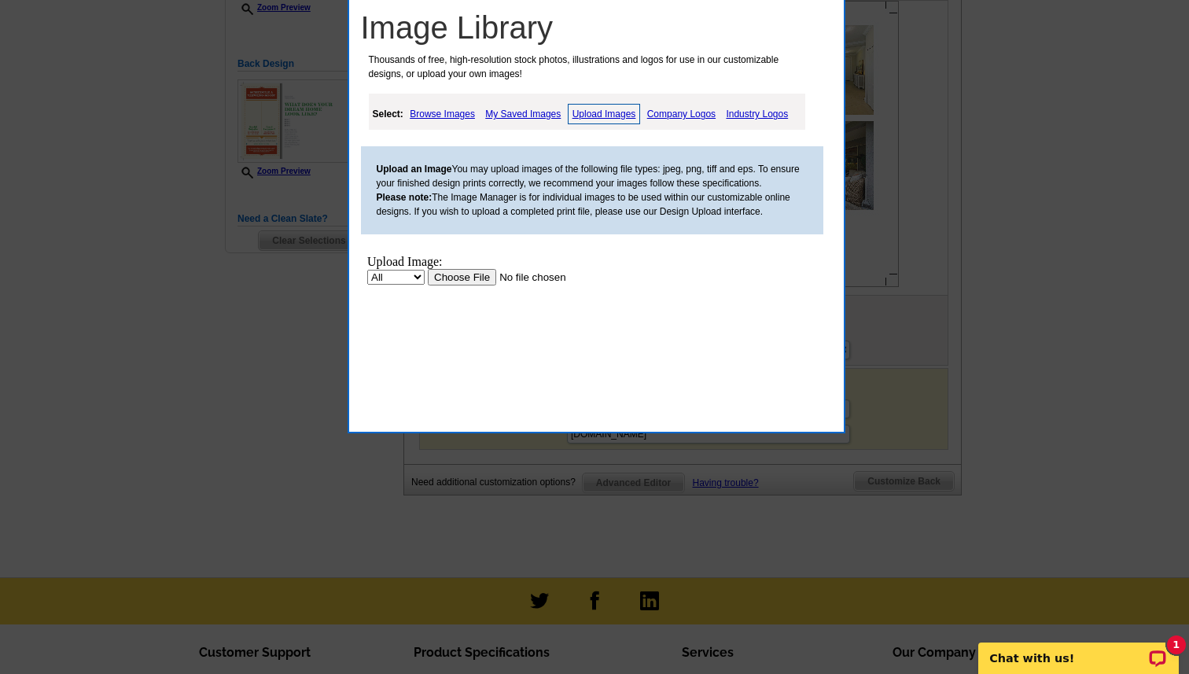
scroll to position [394, 0]
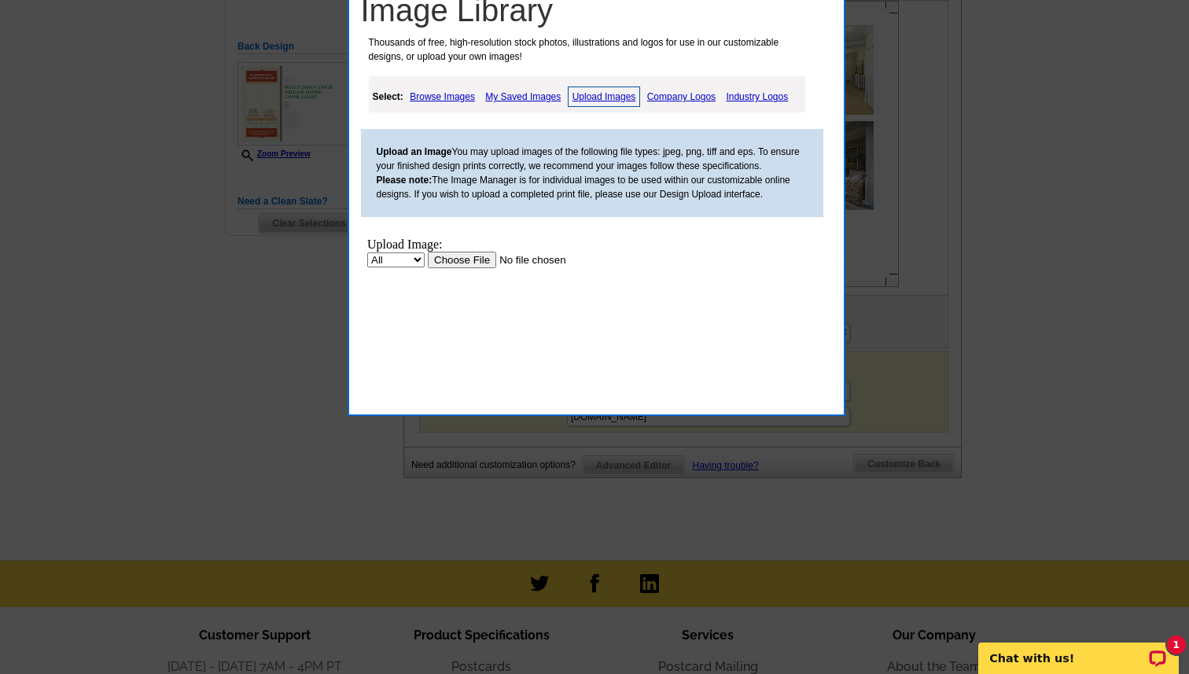
click at [694, 94] on link "Company Logos" at bounding box center [681, 96] width 76 height 19
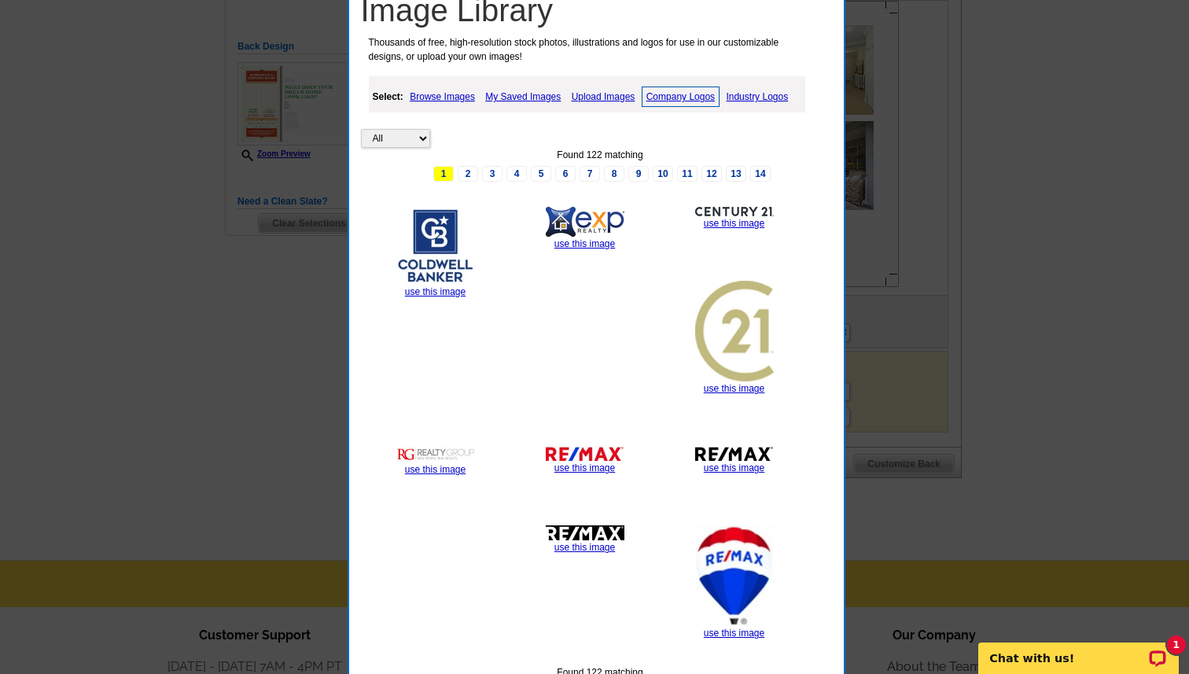
click at [596, 98] on link "Upload Images" at bounding box center [604, 96] width 72 height 19
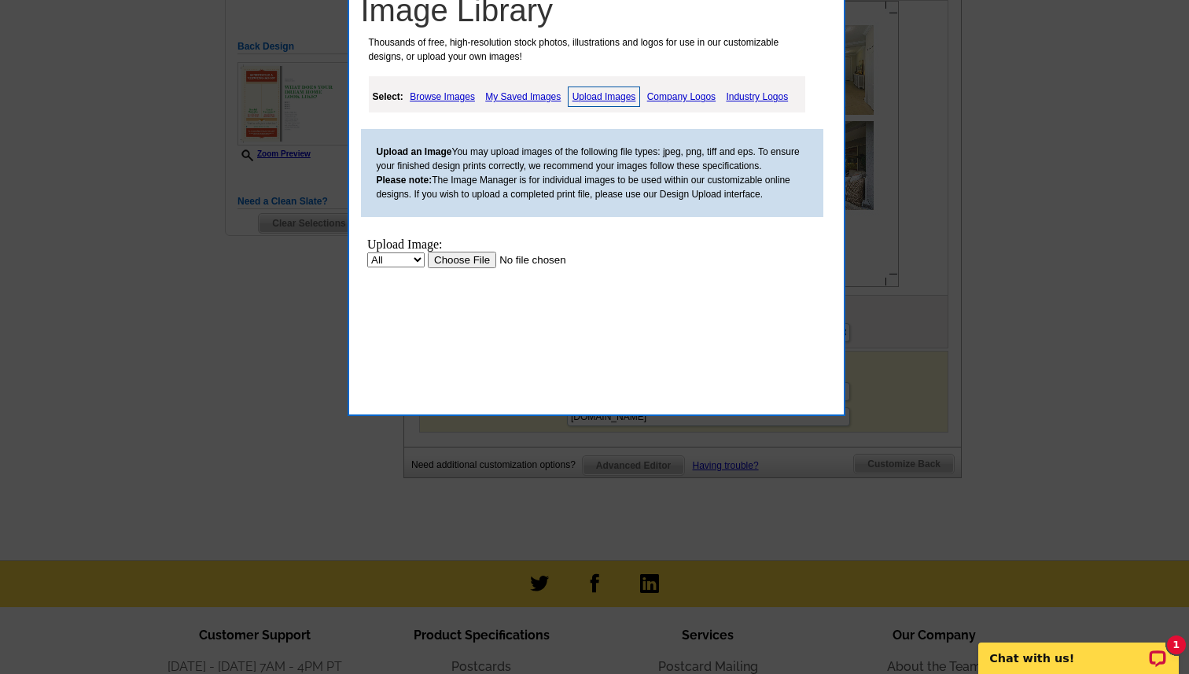
scroll to position [0, 0]
click at [476, 261] on input "file" at bounding box center [526, 260] width 199 height 17
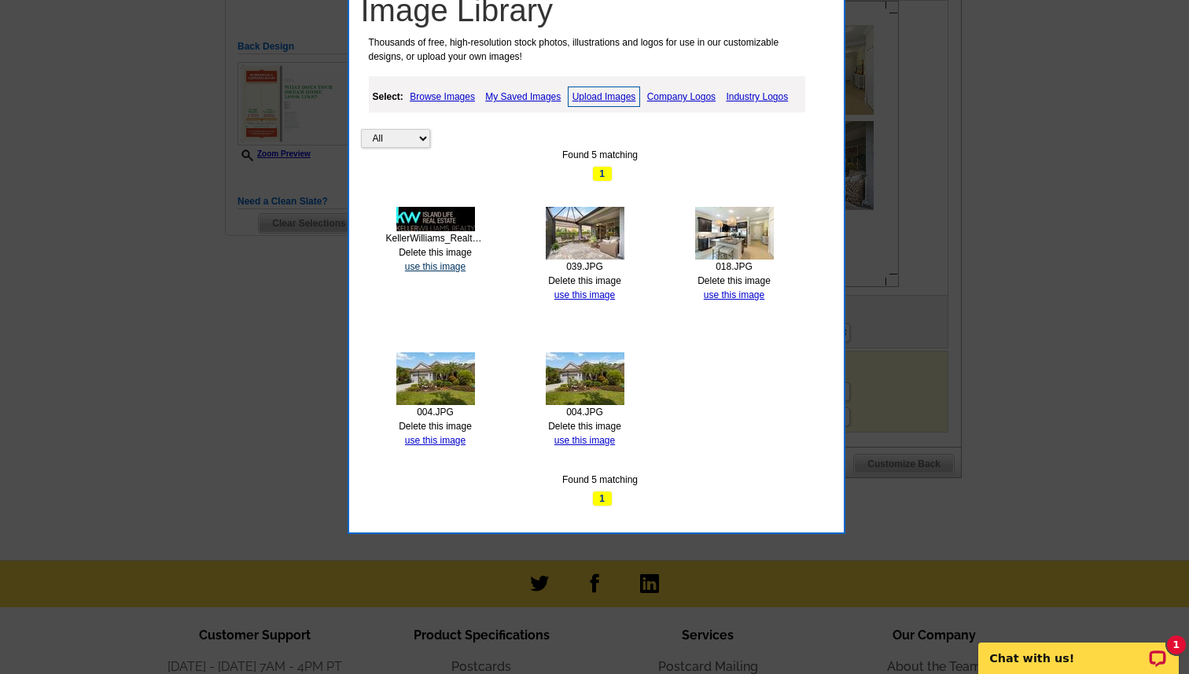
click at [435, 268] on link "use this image" at bounding box center [435, 266] width 61 height 11
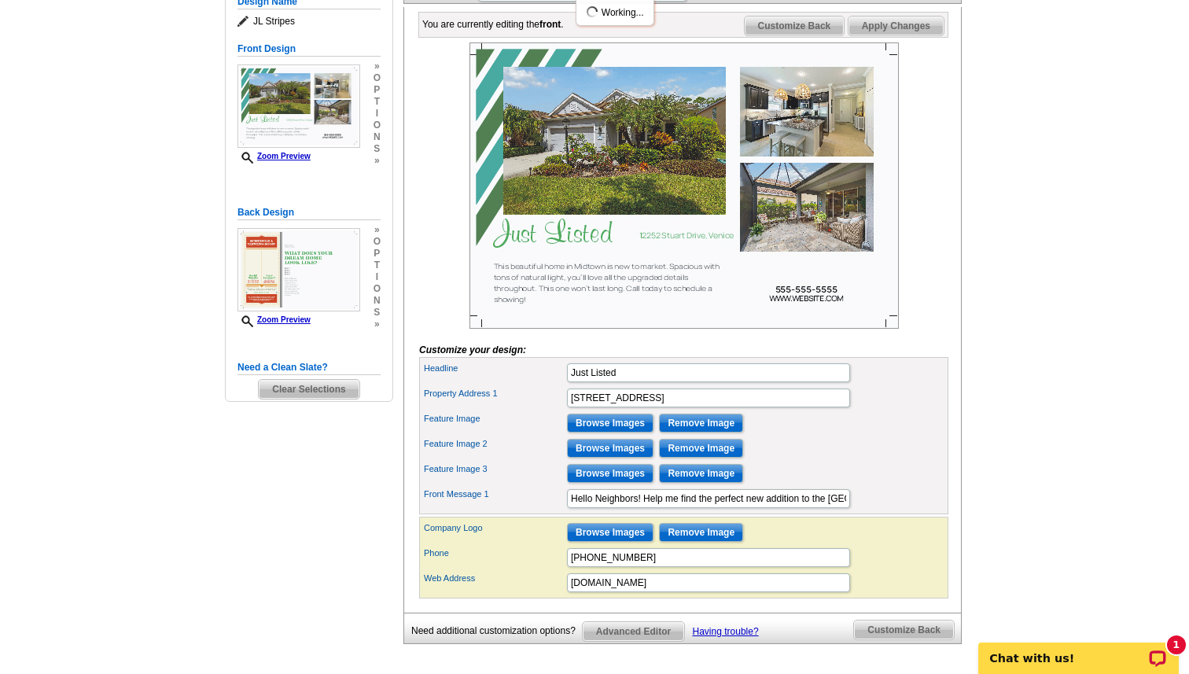
scroll to position [227, 0]
click at [613, 568] on input "555-555-5555" at bounding box center [708, 558] width 283 height 19
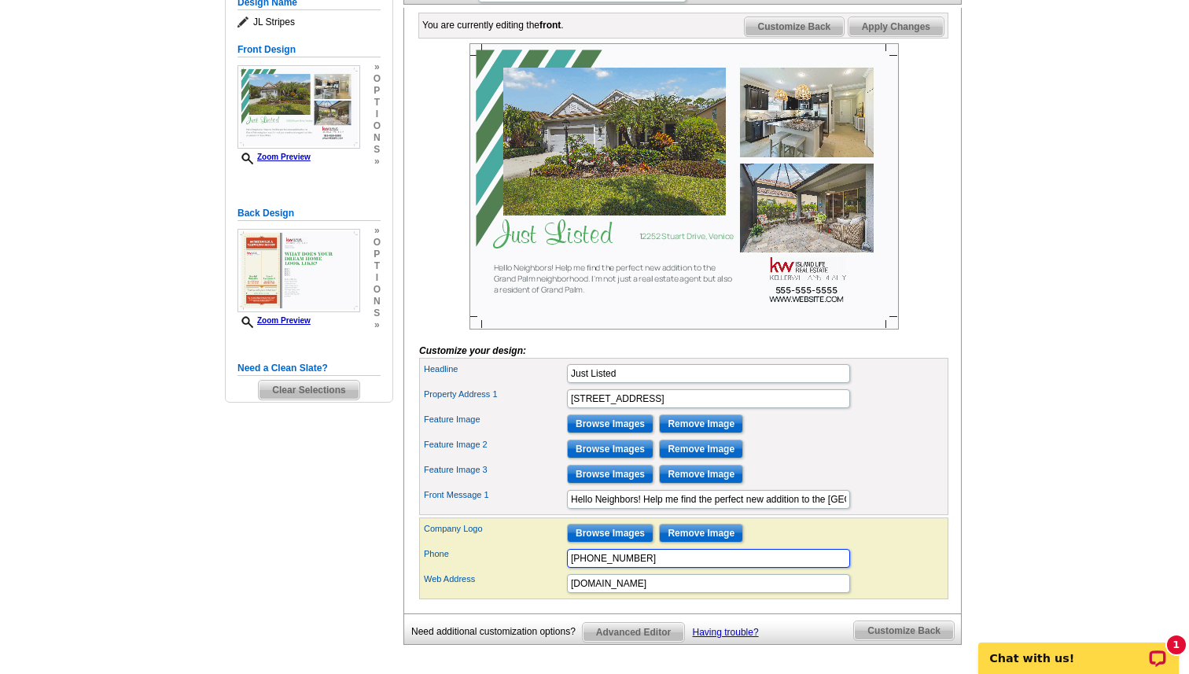
type input "[PHONE_NUMBER]"
click at [673, 593] on input "WWW.WEBSITE.COM" at bounding box center [708, 583] width 283 height 19
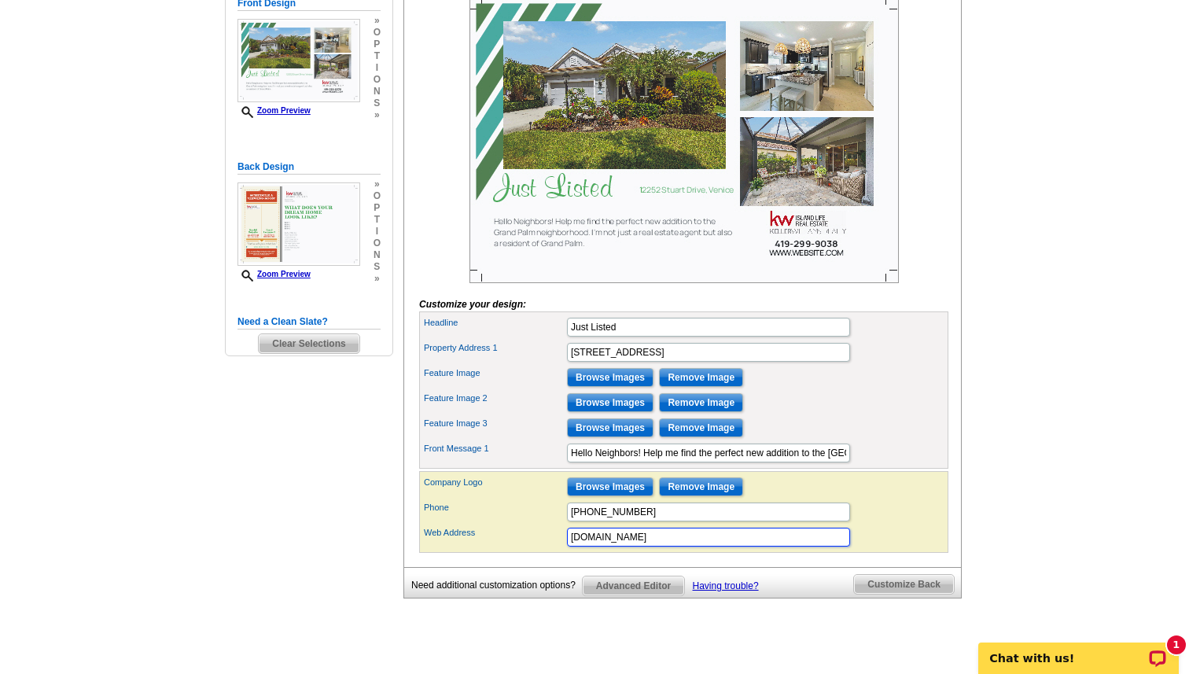
scroll to position [280, 0]
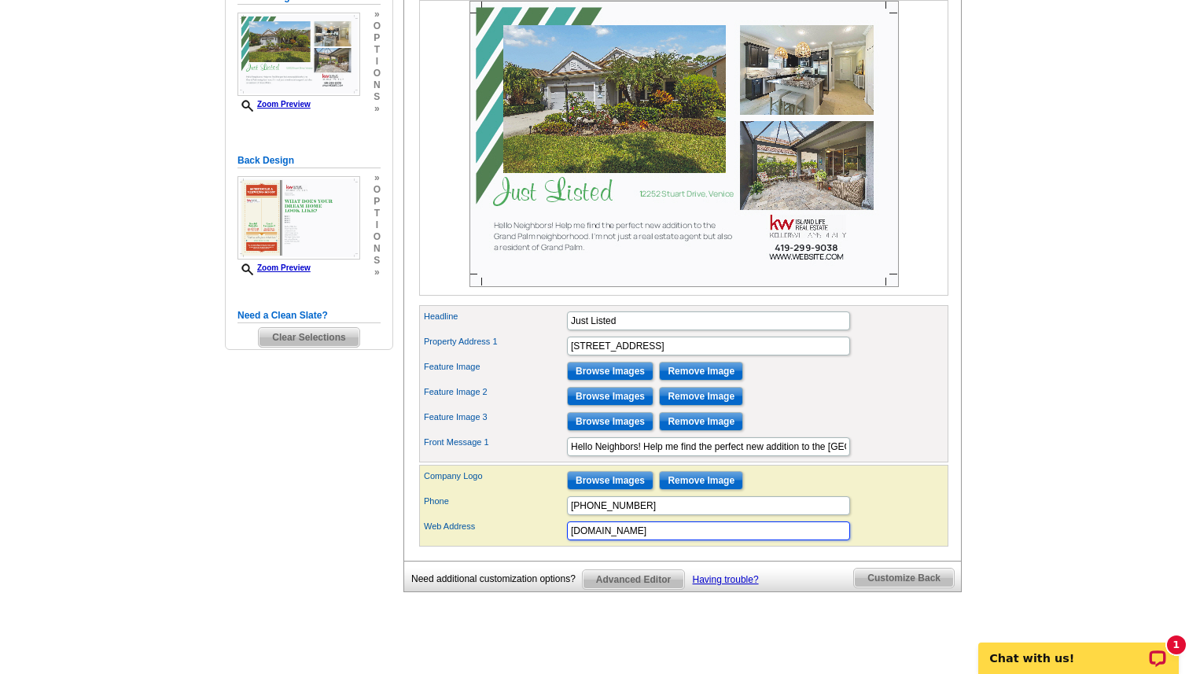
type input "[DOMAIN_NAME]"
click at [889, 518] on div "Phone 419-299-9038" at bounding box center [683, 505] width 523 height 25
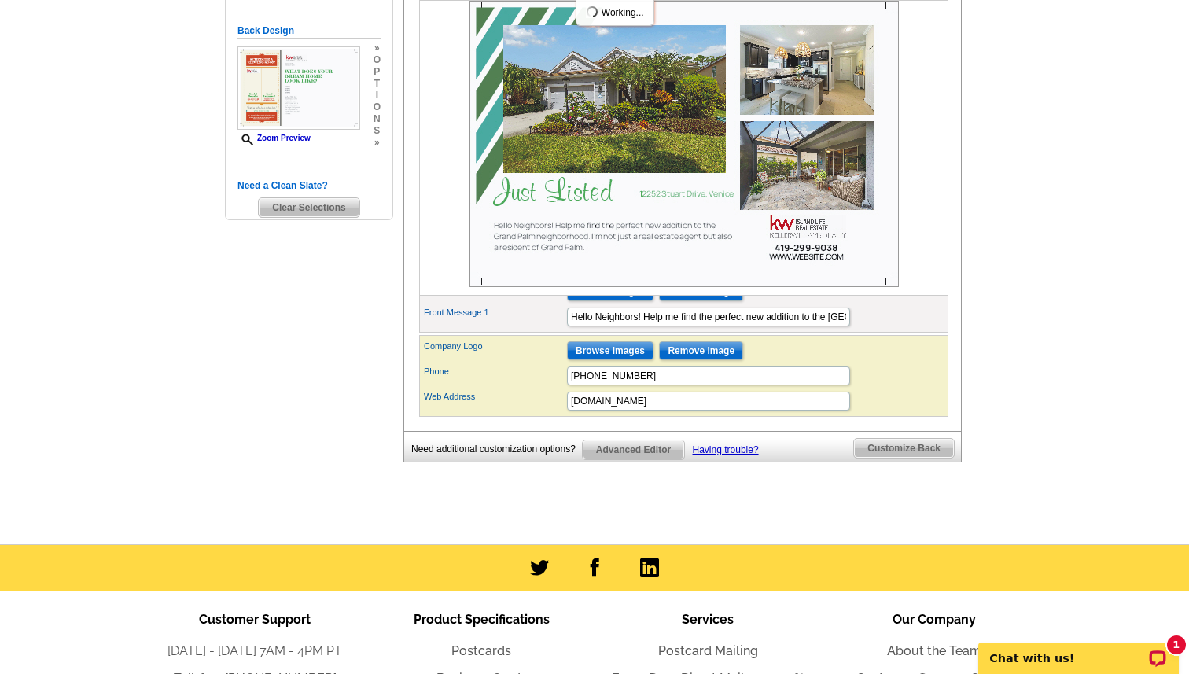
scroll to position [410, 0]
click at [838, 326] on input "Hello Neighbors! Help me find the perfect new addition to the Grand Palm neighb…" at bounding box center [708, 316] width 283 height 19
type input "Hello Neighbors! Help me find the perfect new addition to the [GEOGRAPHIC_DATA]…"
click at [898, 388] on div "Phone 419-299-9038" at bounding box center [683, 375] width 523 height 25
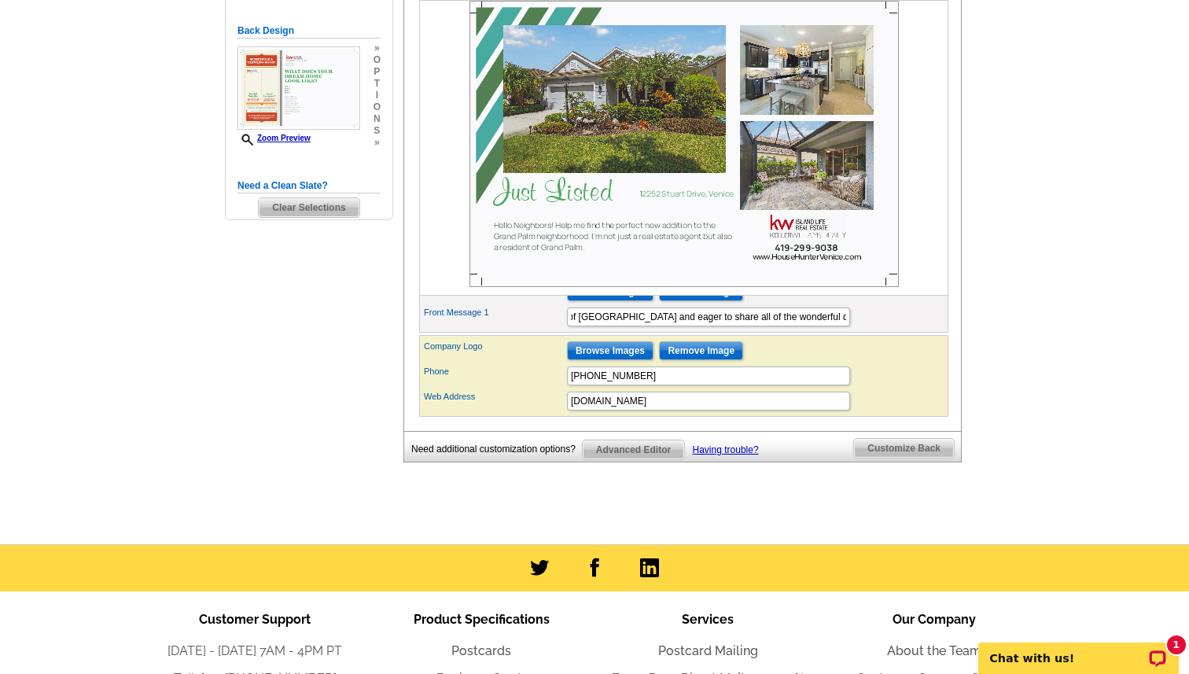
scroll to position [0, 0]
click at [911, 388] on div "Phone 419-299-9038" at bounding box center [683, 375] width 523 height 25
click at [635, 459] on span "Advanced Editor" at bounding box center [633, 449] width 101 height 19
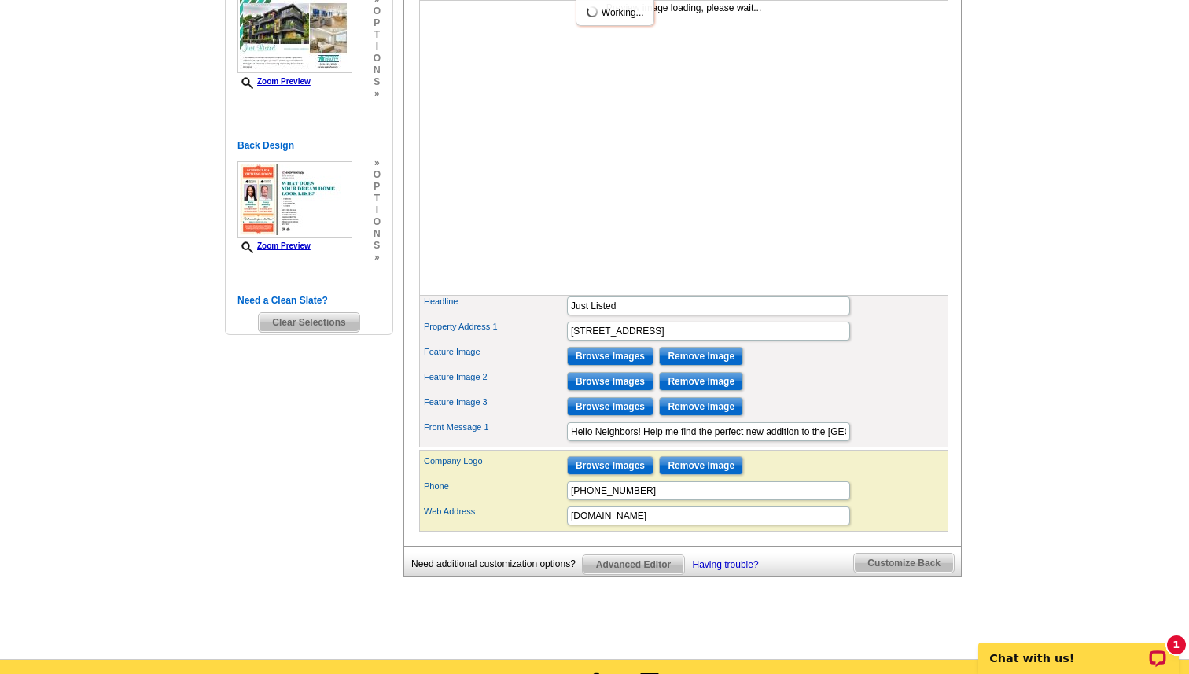
scroll to position [296, 0]
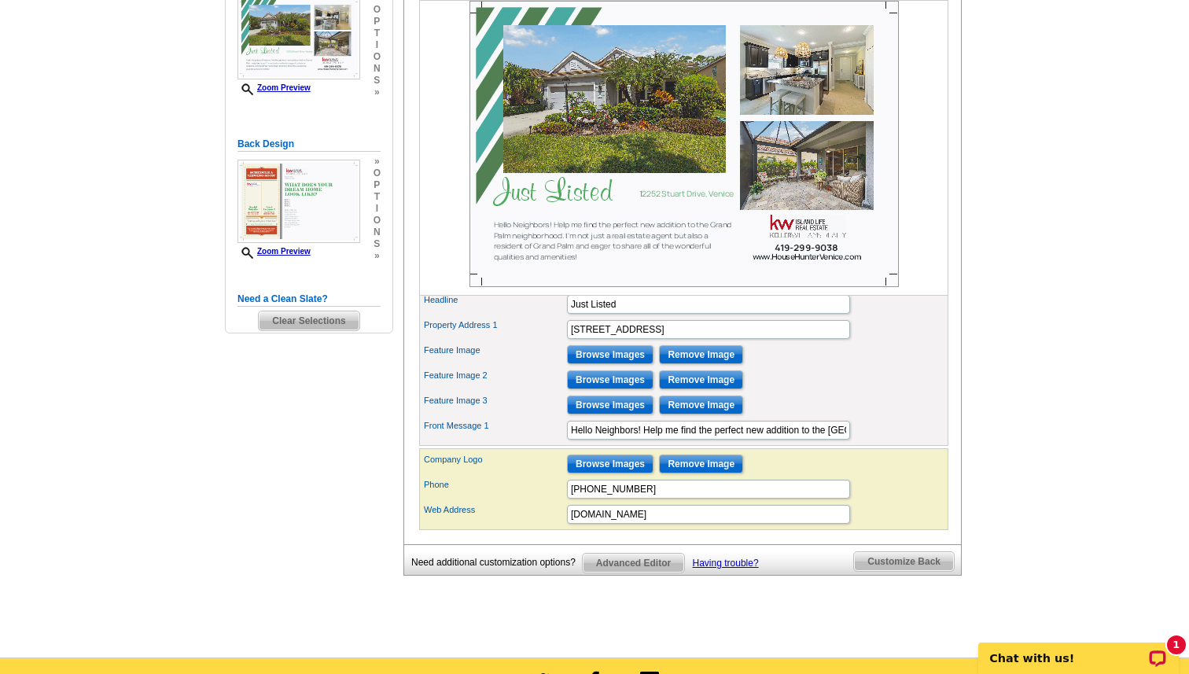
click at [922, 571] on span "Customize Back" at bounding box center [904, 561] width 100 height 19
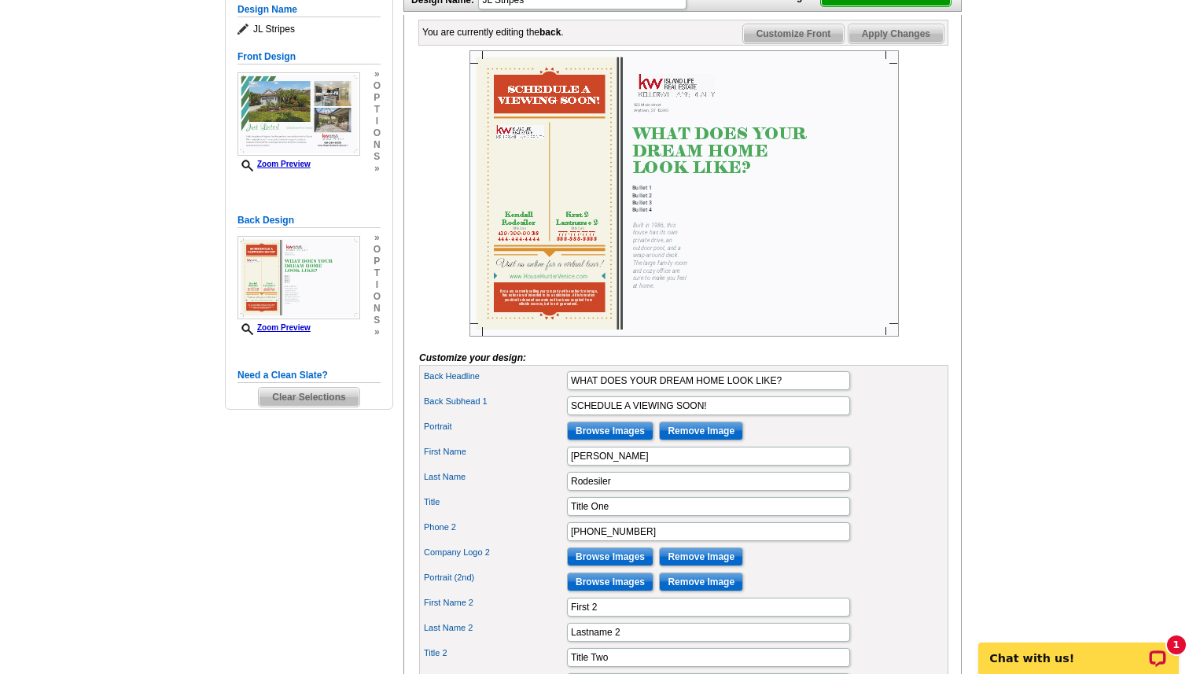
scroll to position [304, 0]
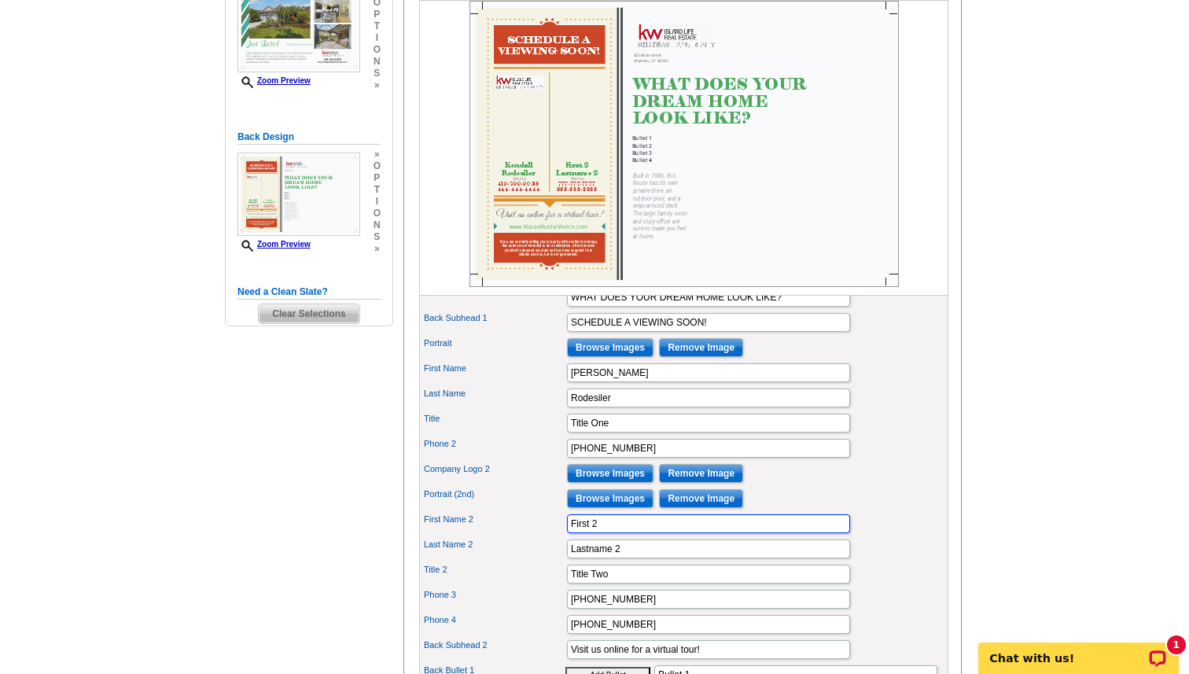
click at [611, 533] on input "First 2" at bounding box center [708, 523] width 283 height 19
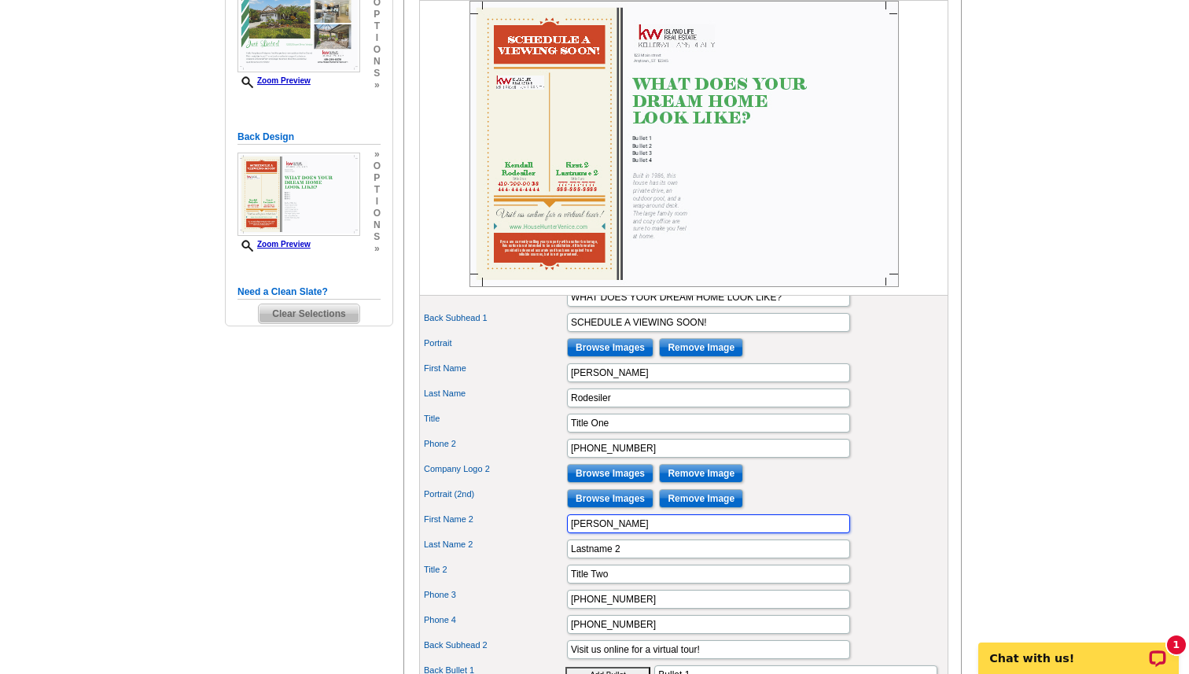
type input "[PERSON_NAME]"
click at [619, 558] on input "Lastname 2" at bounding box center [708, 548] width 283 height 19
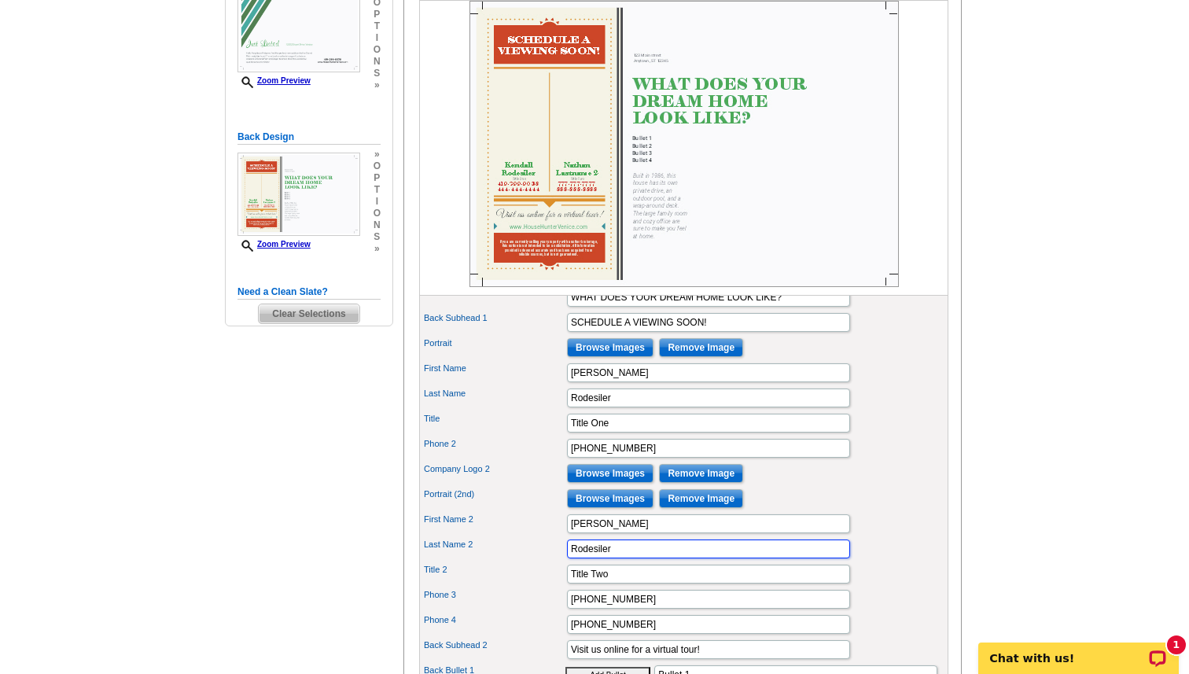
type input "Rodesiler"
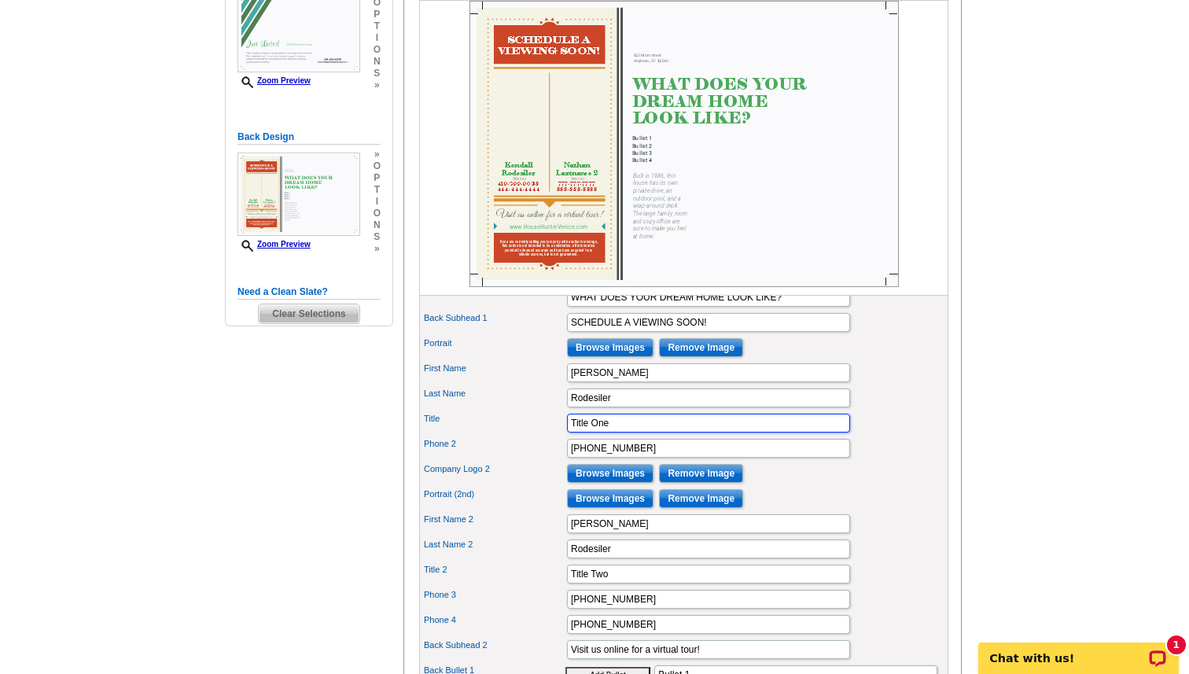
click at [613, 433] on input "Title One" at bounding box center [708, 423] width 283 height 19
type input "e"
type input "Realtor"
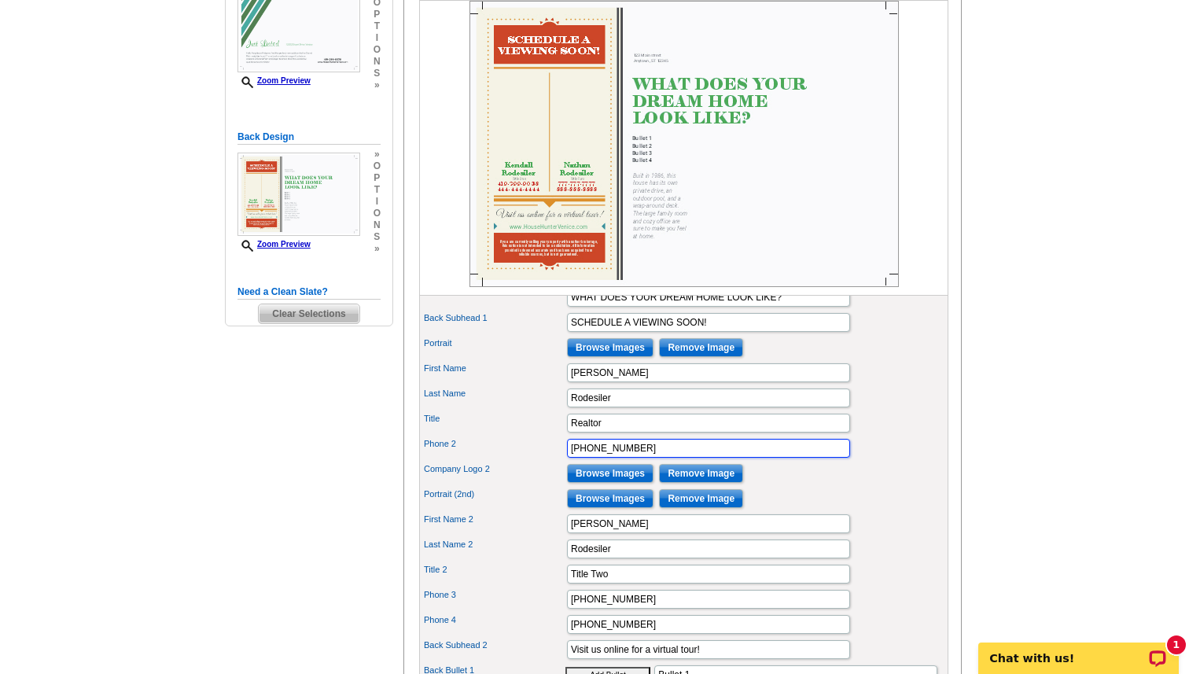
click at [635, 458] on input "444-444-4444" at bounding box center [708, 448] width 283 height 19
type input "419-299-9038"
click at [616, 483] on input "Browse Images" at bounding box center [610, 473] width 87 height 19
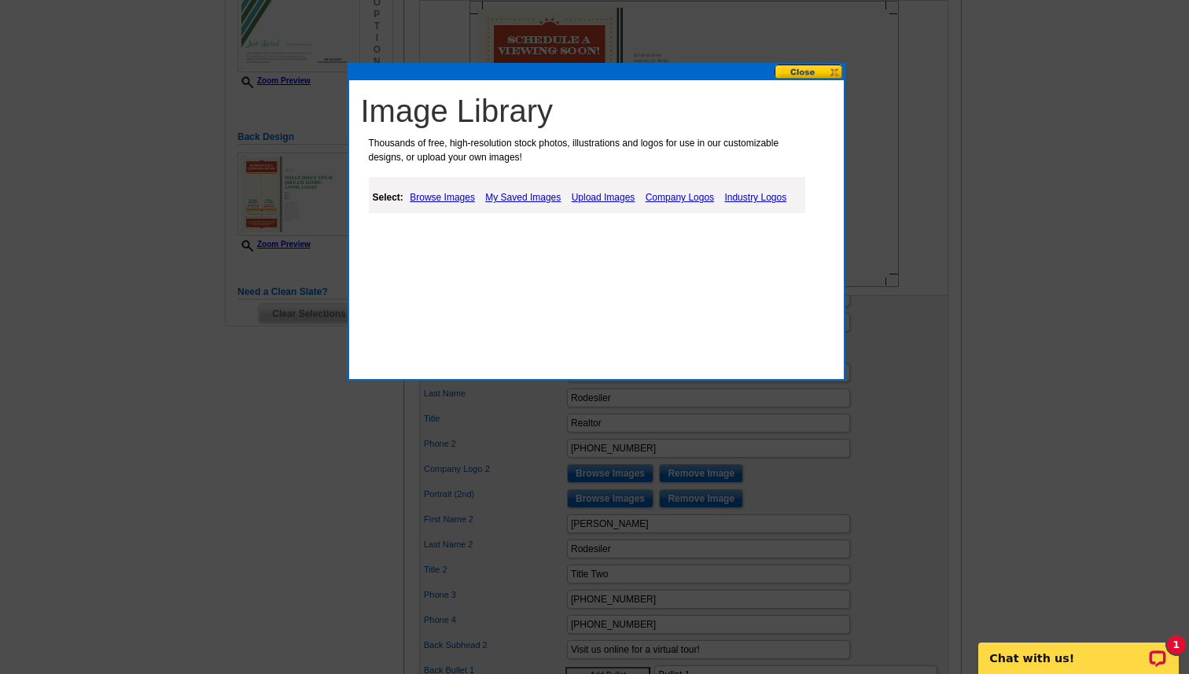
click at [610, 194] on link "Upload Images" at bounding box center [604, 197] width 72 height 19
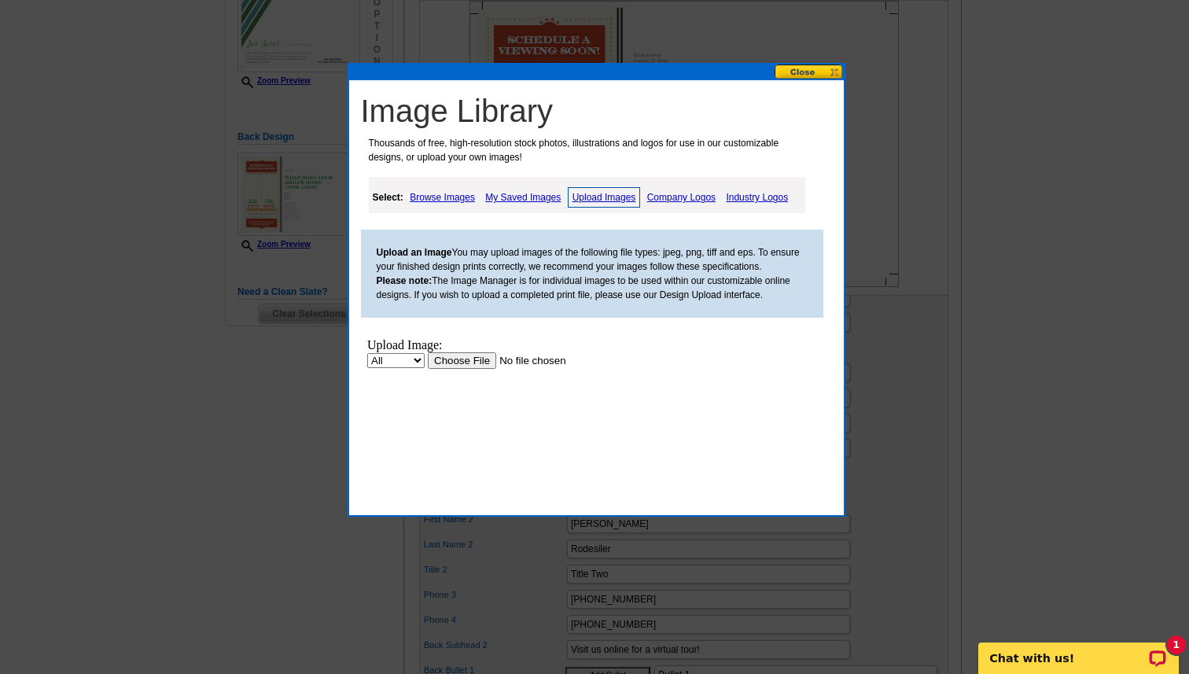
click at [466, 364] on input "file" at bounding box center [526, 360] width 199 height 17
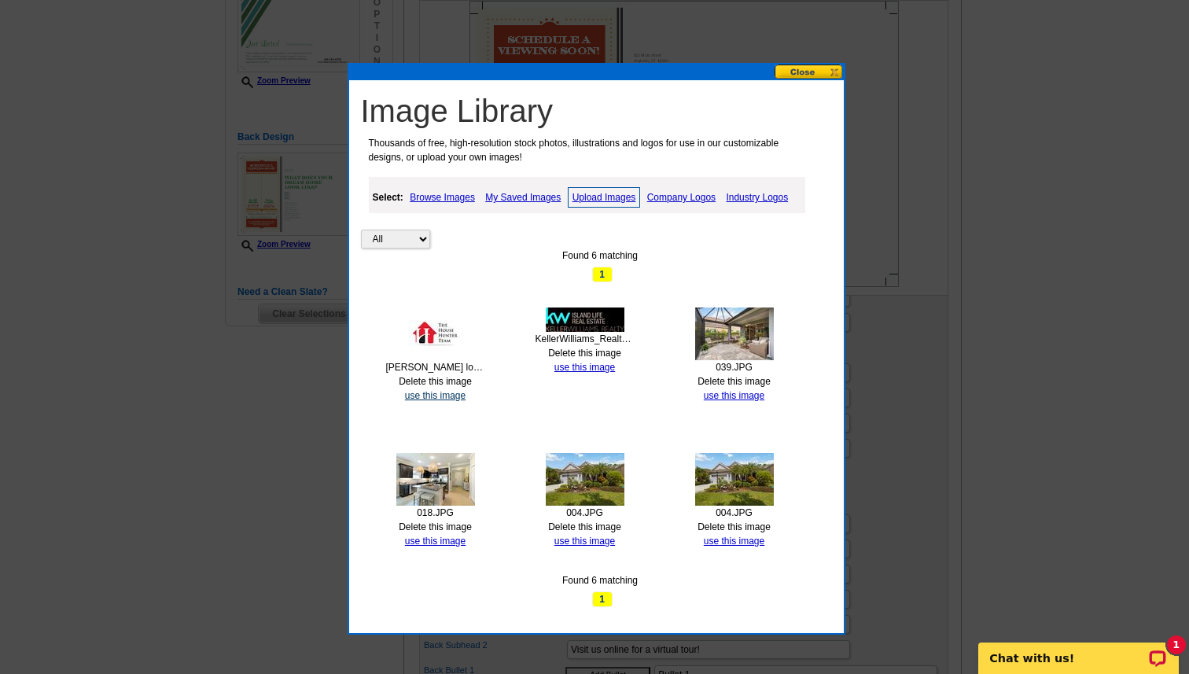
click at [429, 397] on link "use this image" at bounding box center [435, 395] width 61 height 11
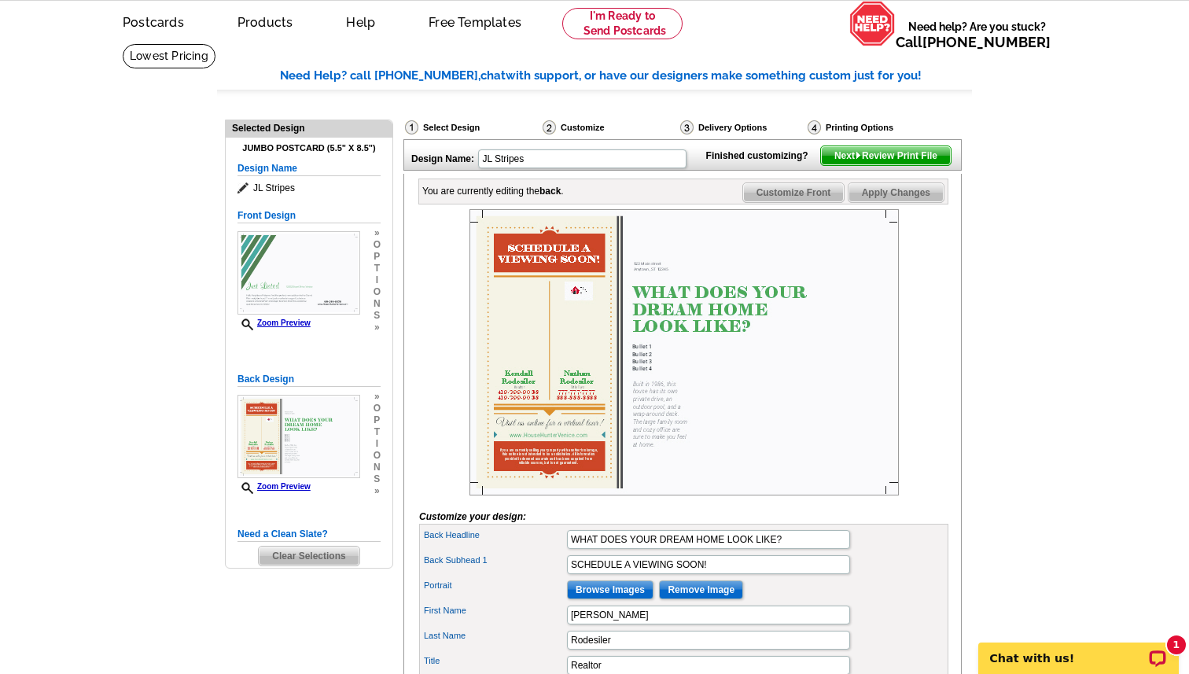
scroll to position [86, 0]
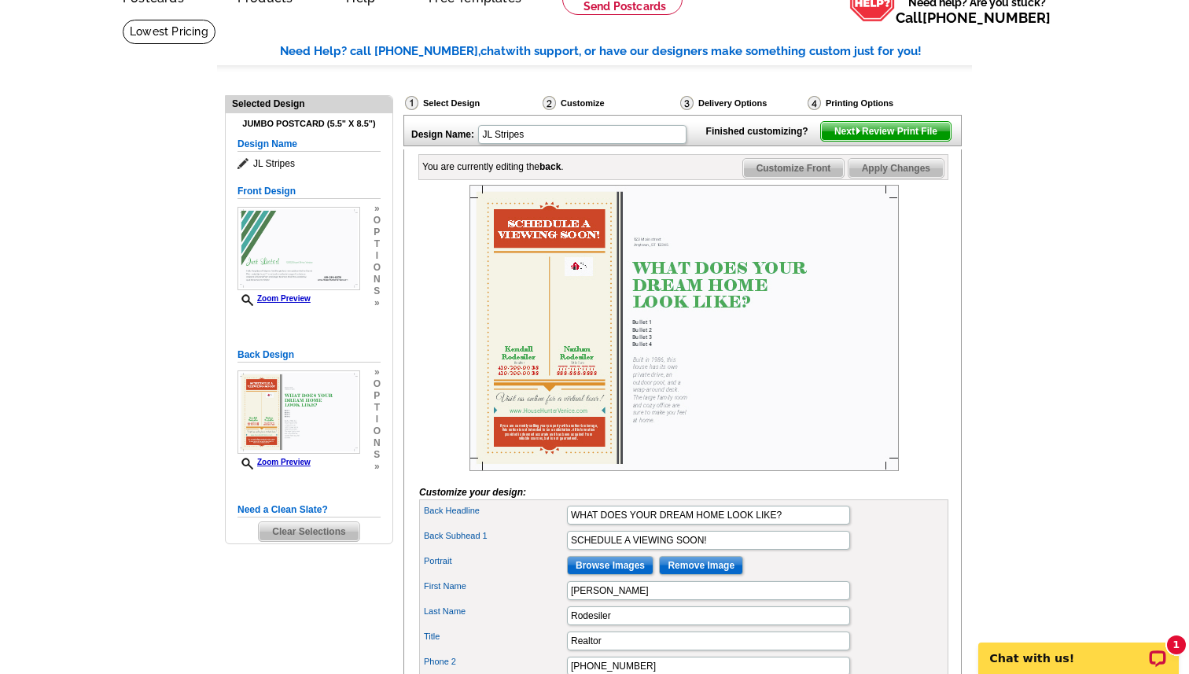
click at [573, 271] on img at bounding box center [683, 328] width 429 height 286
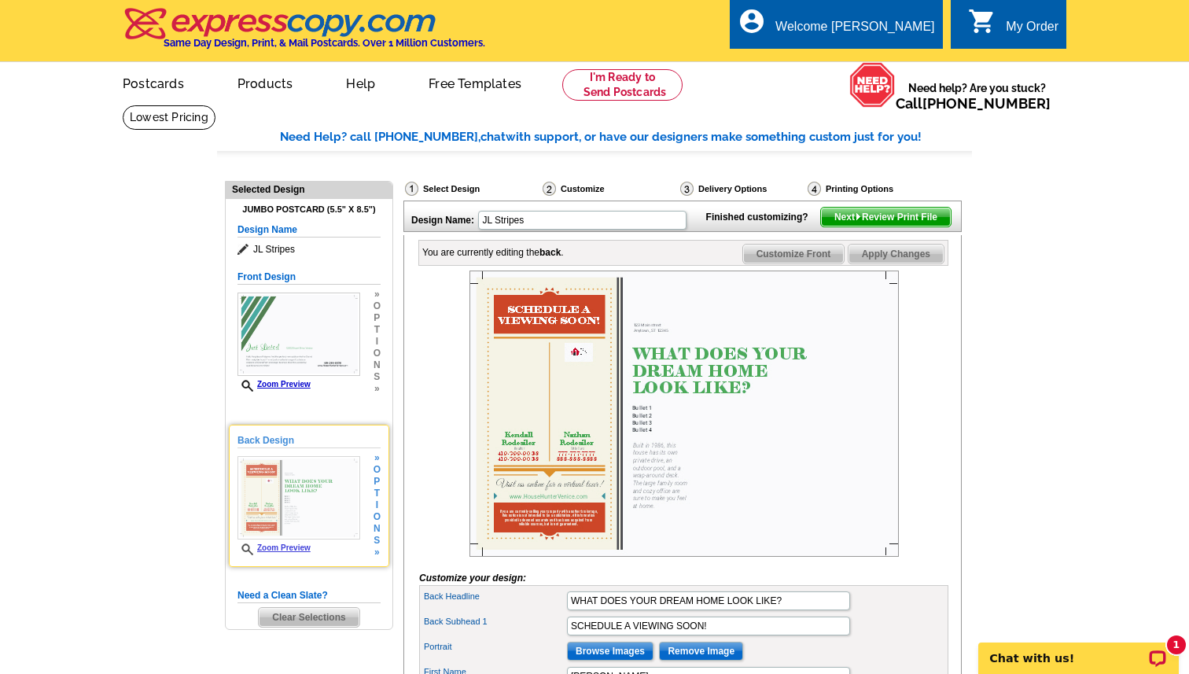
click at [275, 435] on h5 "Back Design" at bounding box center [309, 440] width 143 height 15
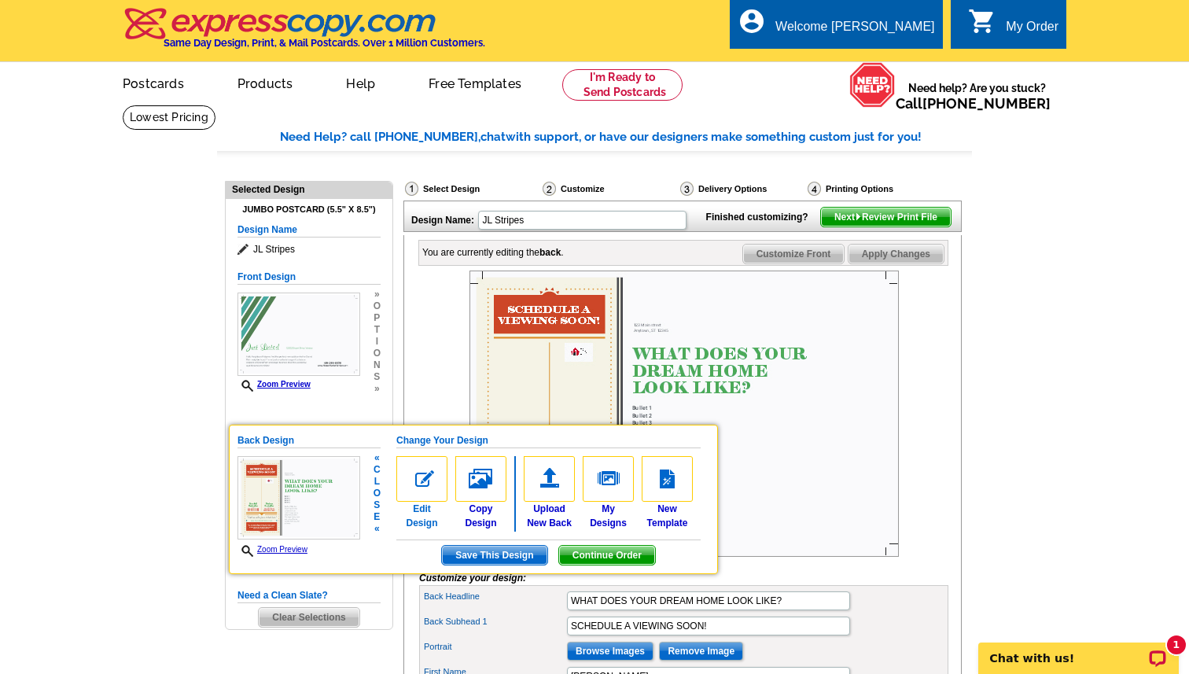
click at [426, 487] on img at bounding box center [421, 479] width 51 height 46
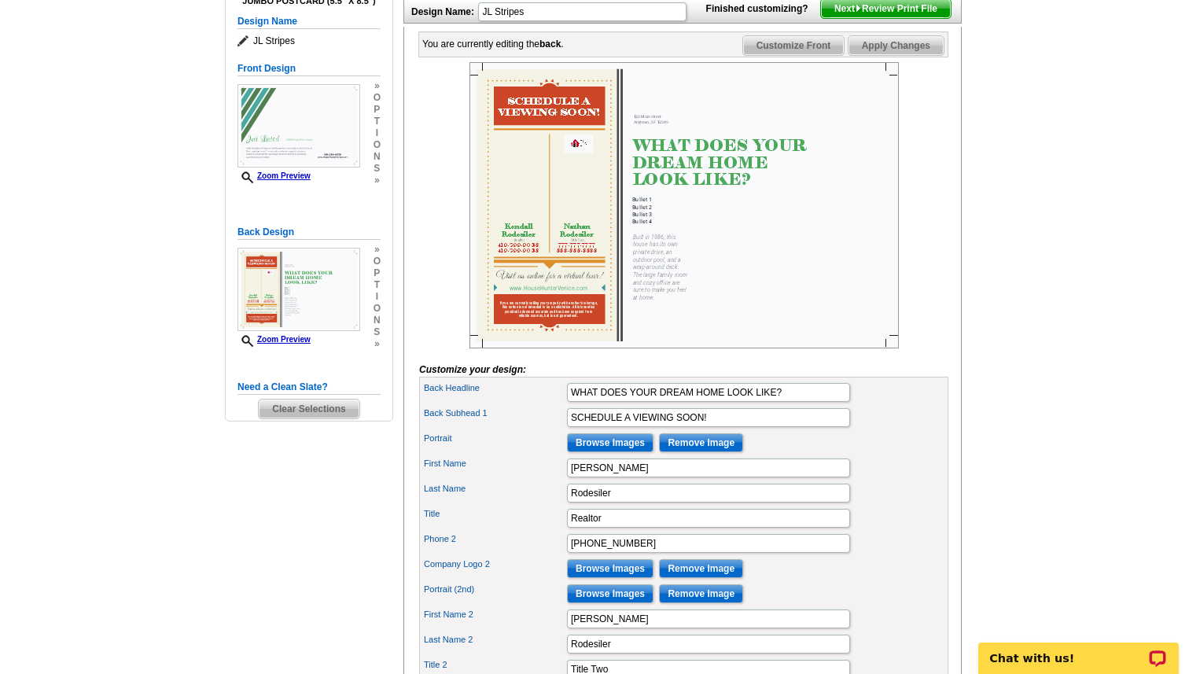
scroll to position [207, 0]
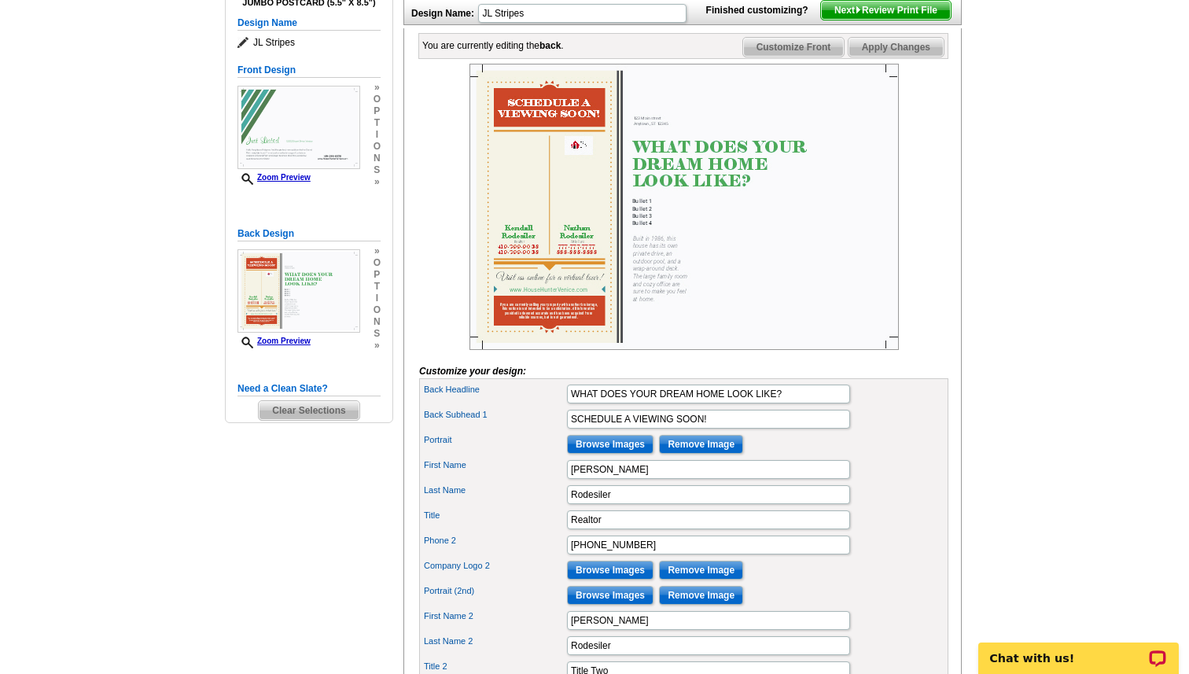
click at [598, 167] on img at bounding box center [683, 207] width 429 height 286
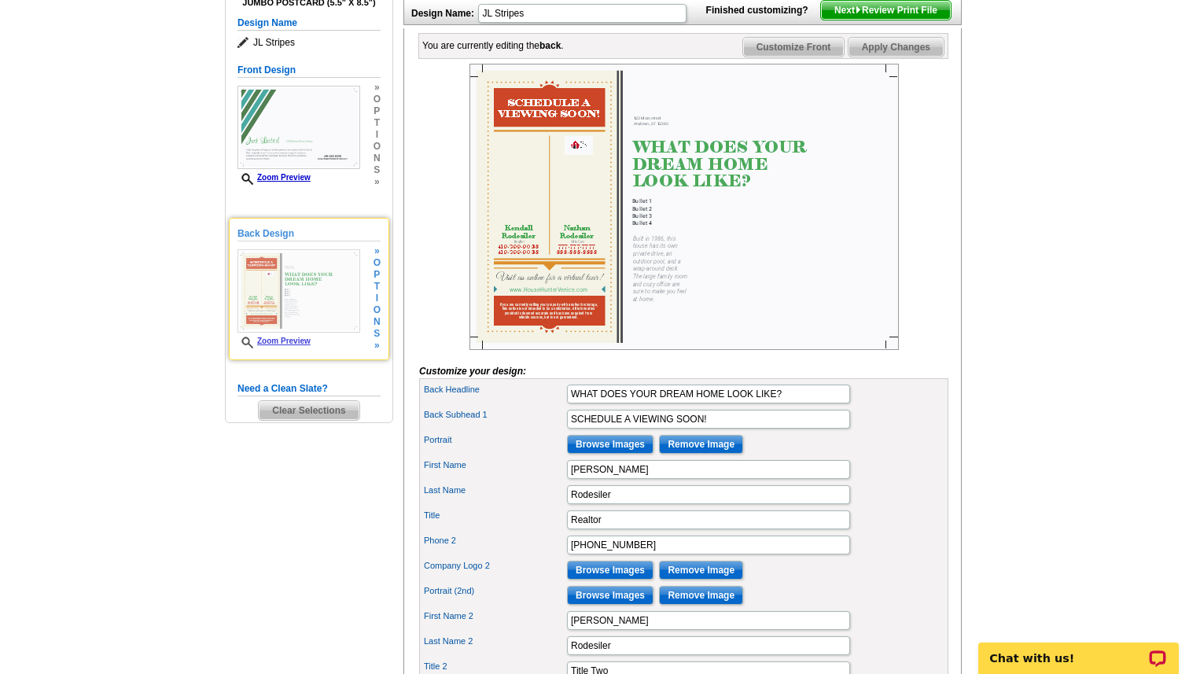
click at [263, 235] on h5 "Back Design" at bounding box center [309, 233] width 143 height 15
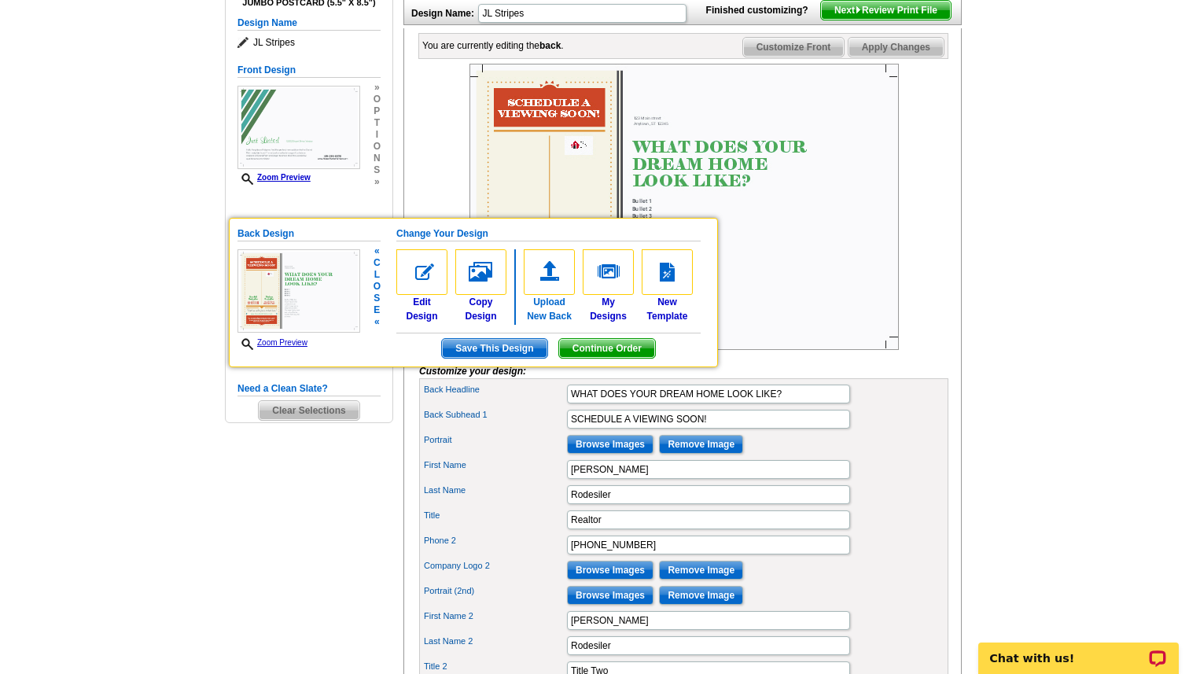
click at [543, 274] on img at bounding box center [549, 272] width 51 height 46
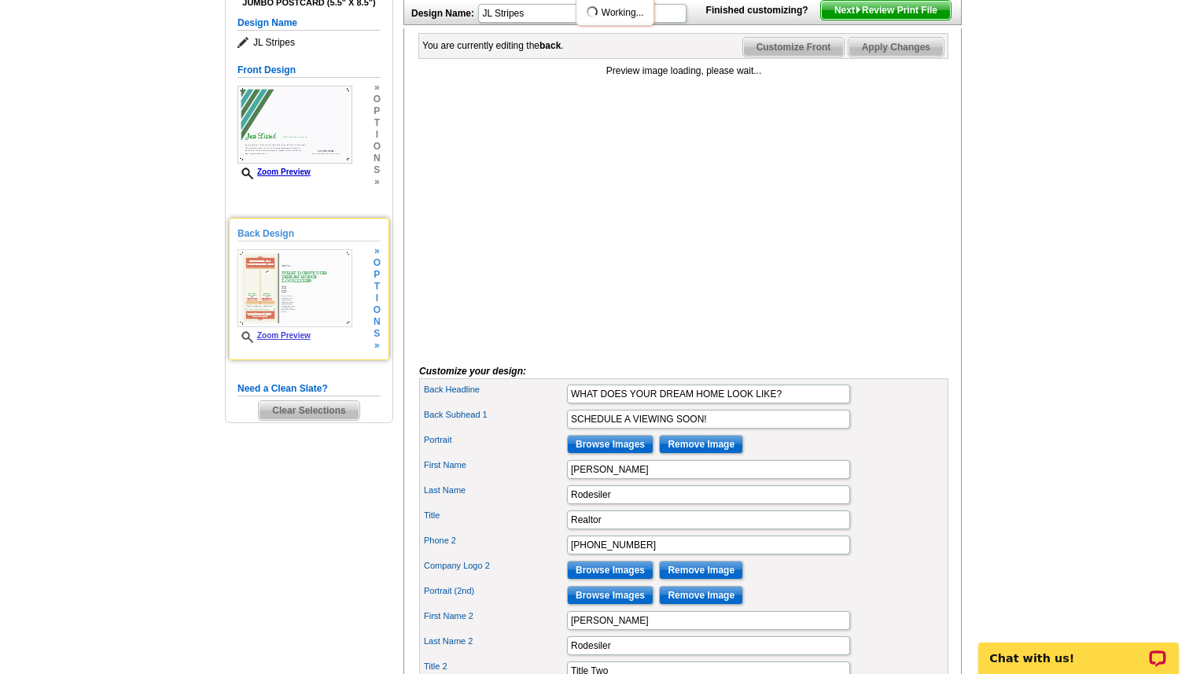
click at [376, 325] on span "n" at bounding box center [377, 322] width 7 height 12
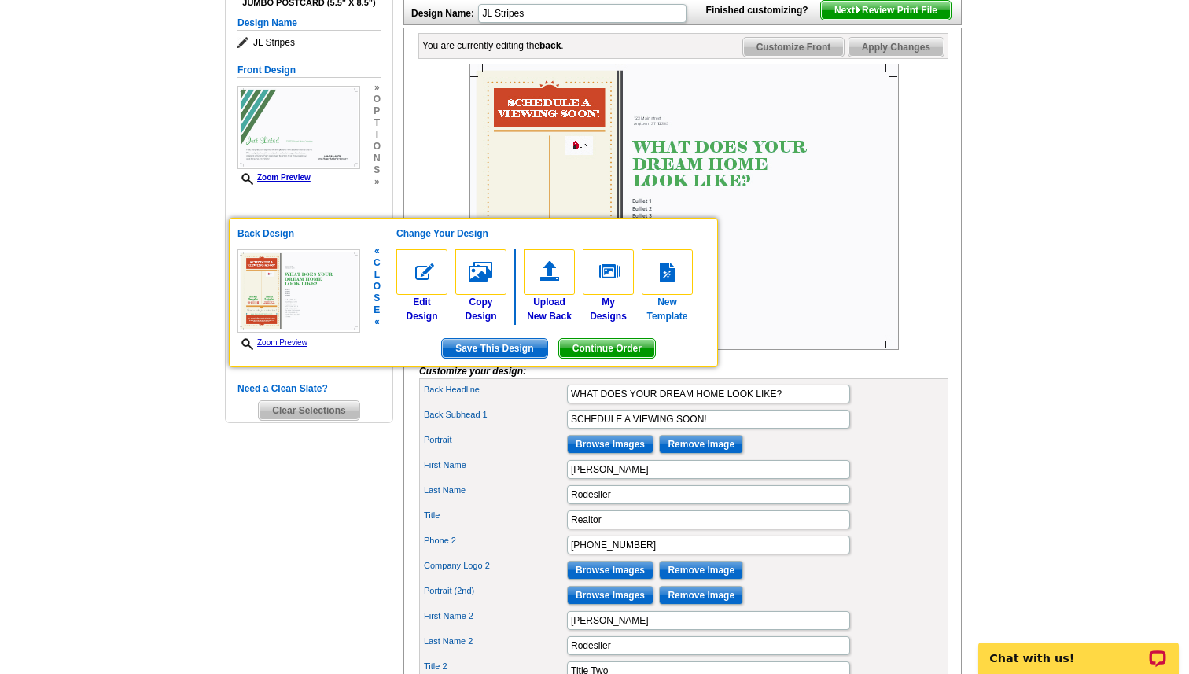
click at [676, 258] on img at bounding box center [667, 272] width 51 height 46
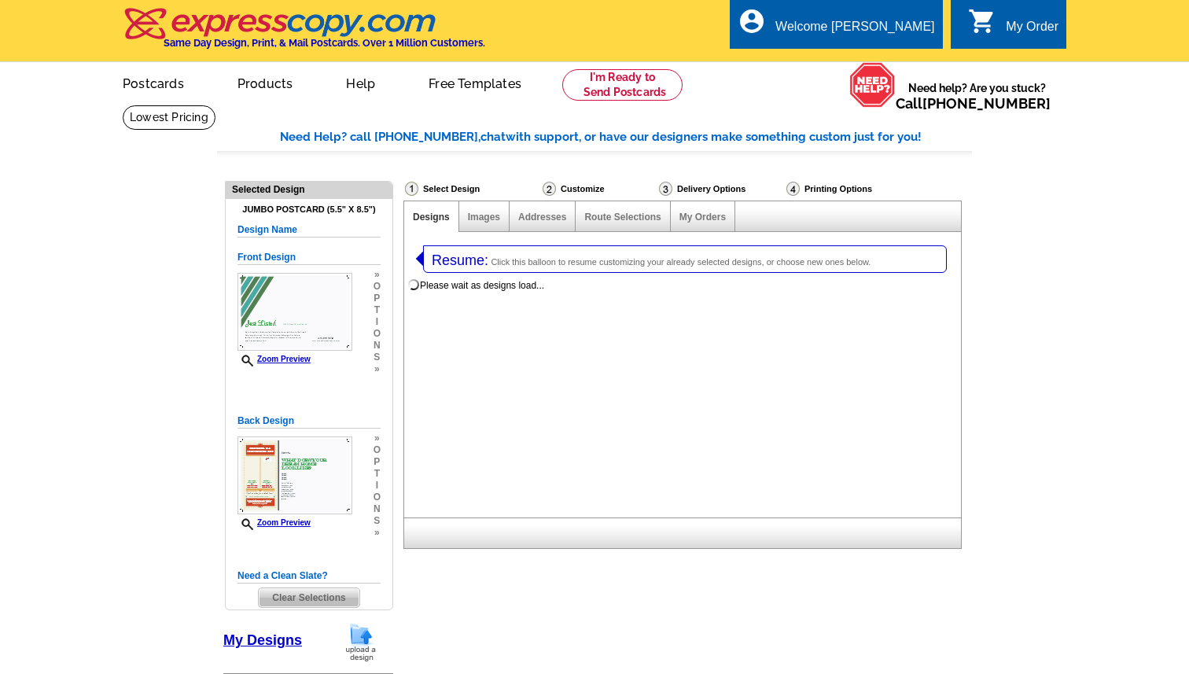
select select "1"
select select "2"
select select "back"
select select "785"
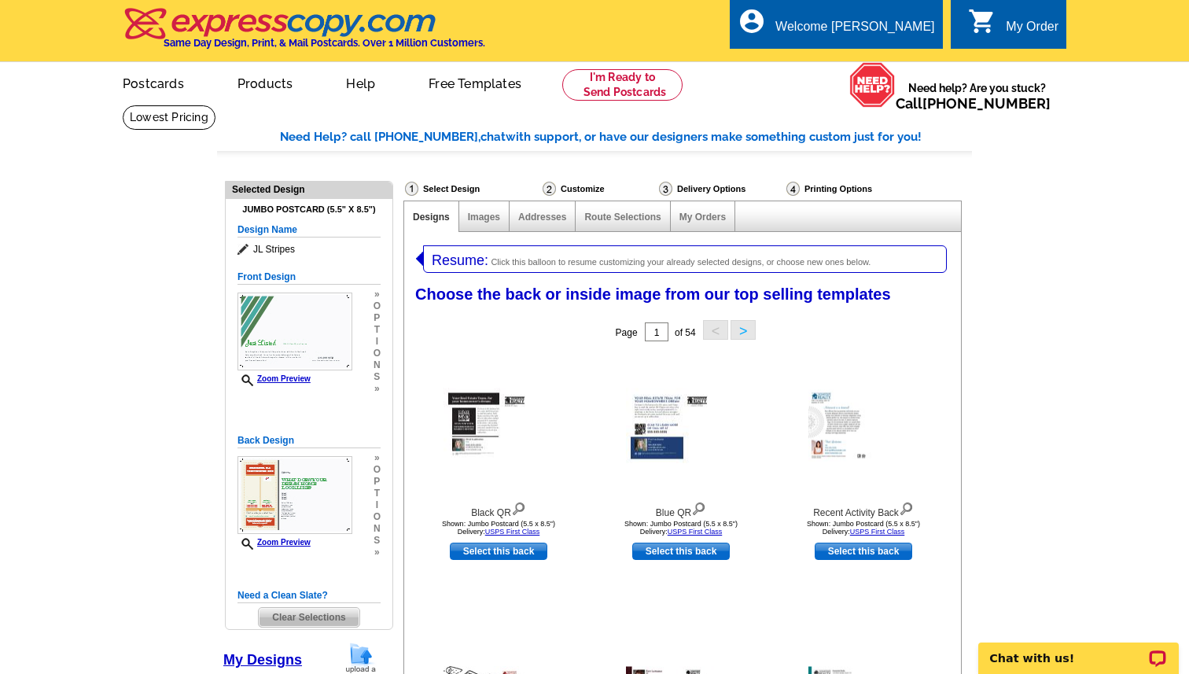
click at [750, 331] on button ">" at bounding box center [743, 330] width 25 height 20
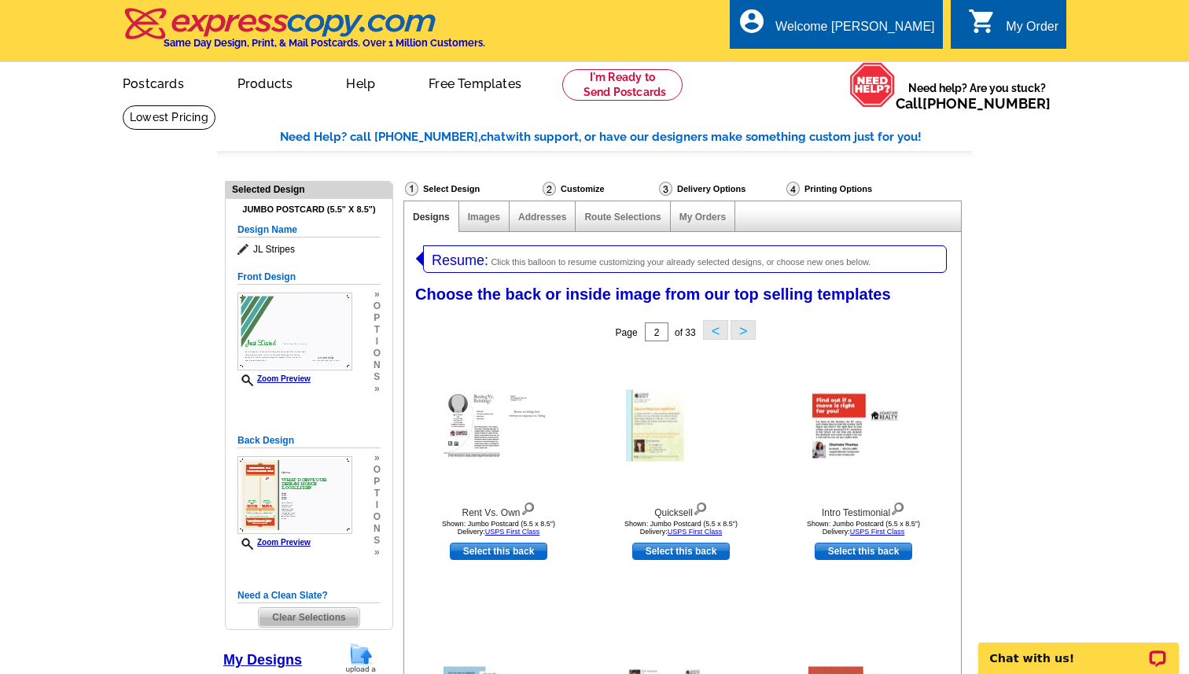
click at [750, 331] on button ">" at bounding box center [743, 330] width 25 height 20
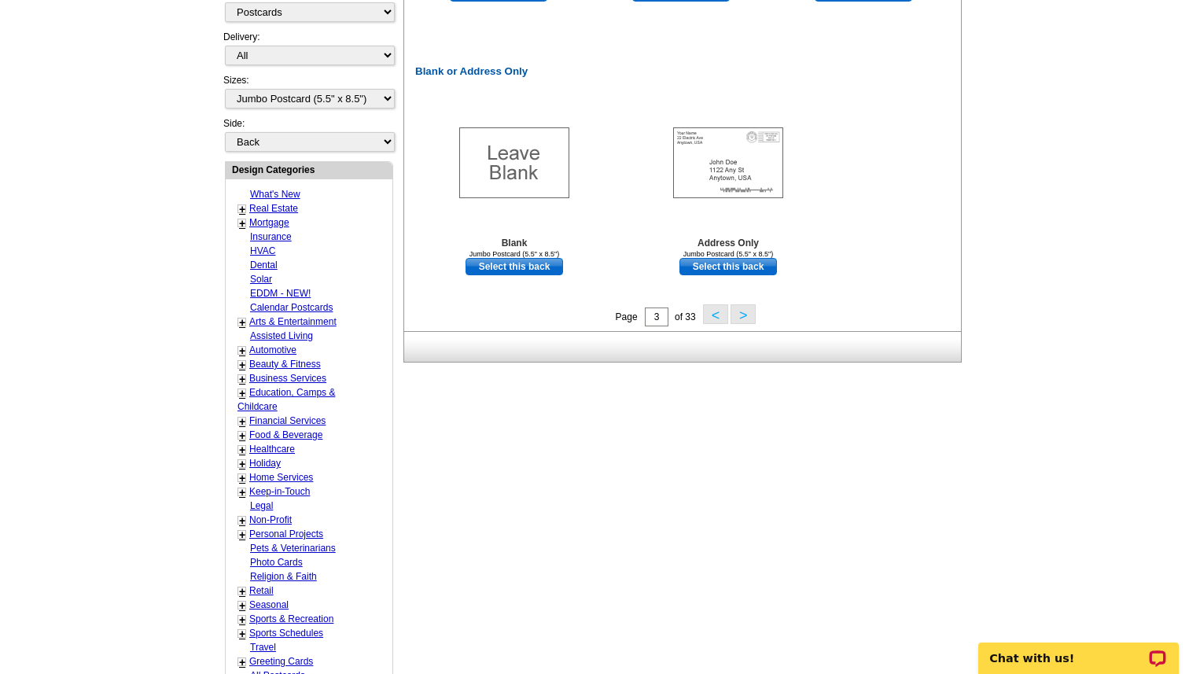
scroll to position [840, 0]
